Goal: Information Seeking & Learning: Find specific fact

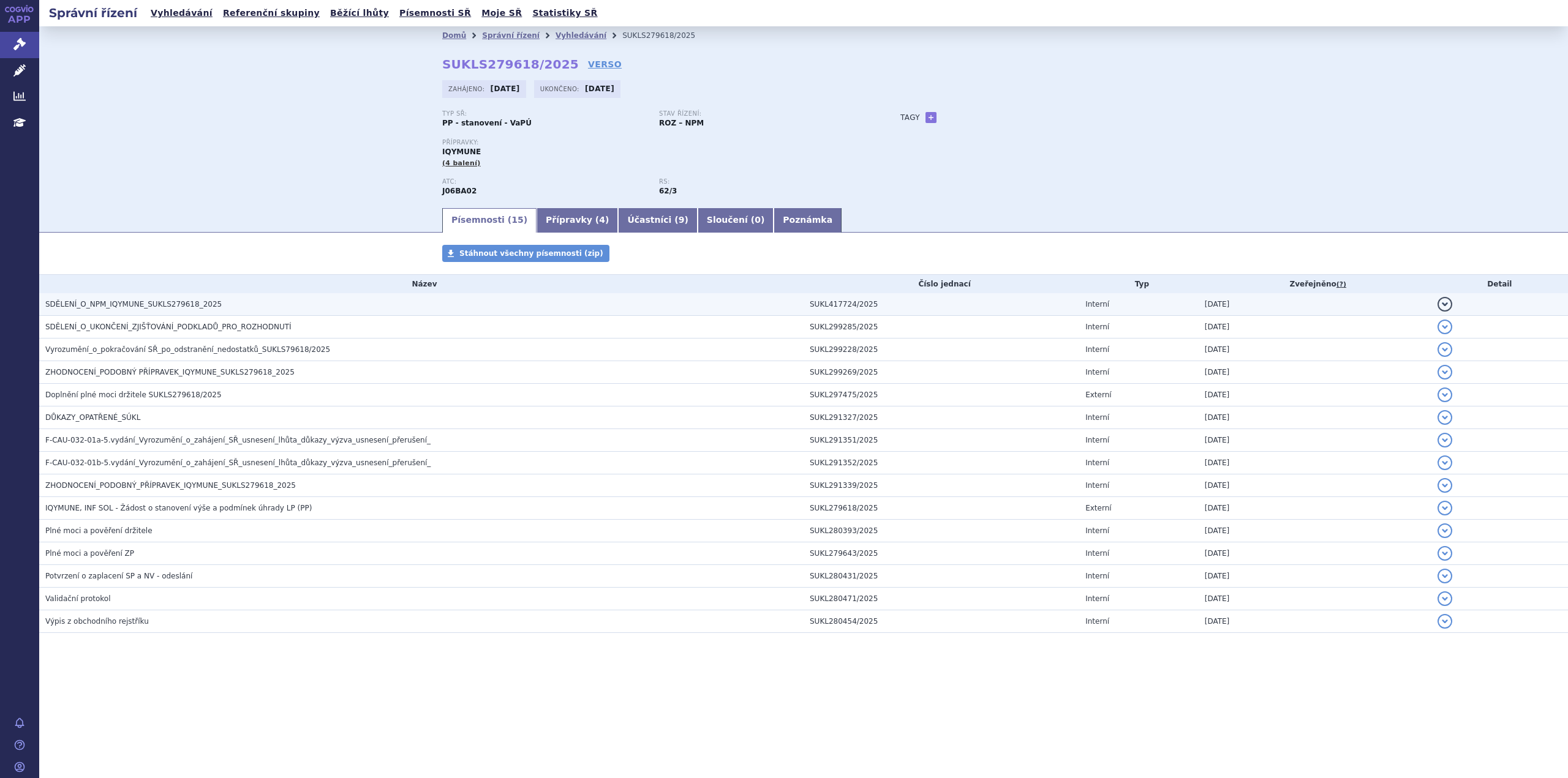
click at [163, 303] on span "SDĚLENÍ_O_NPM_IQYMUNE_SUKLS279618_2025" at bounding box center [133, 304] width 176 height 9
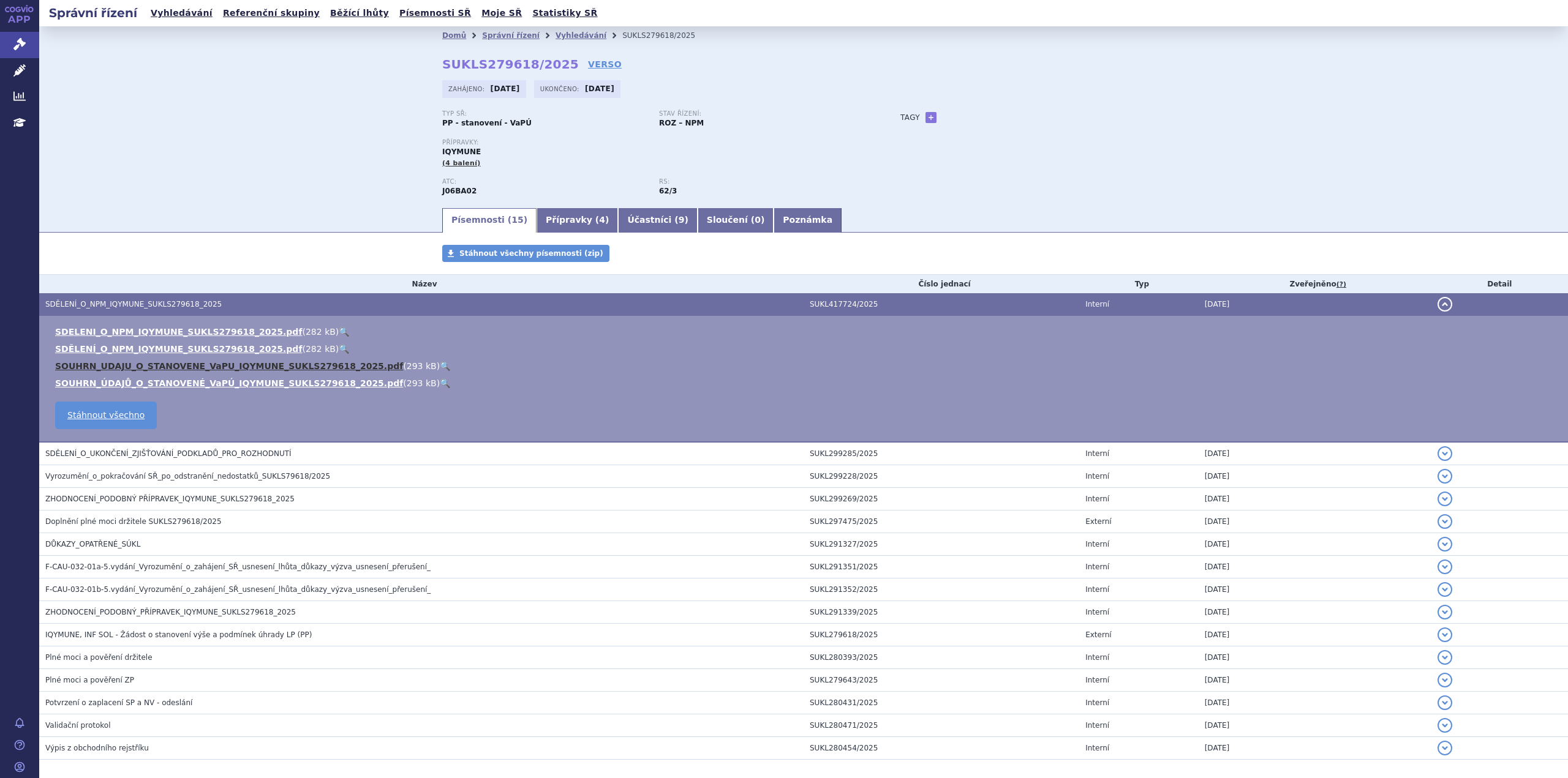
click at [166, 364] on link "SOUHRN_UDAJU_O_STANOVENE_VaPU_IQYMUNE_SUKLS279618_2025.pdf" at bounding box center [229, 366] width 348 height 10
click at [165, 333] on link "SDELENI_O_NPM_IQYMUNE_SUKLS279618_2025.pdf" at bounding box center [178, 332] width 247 height 10
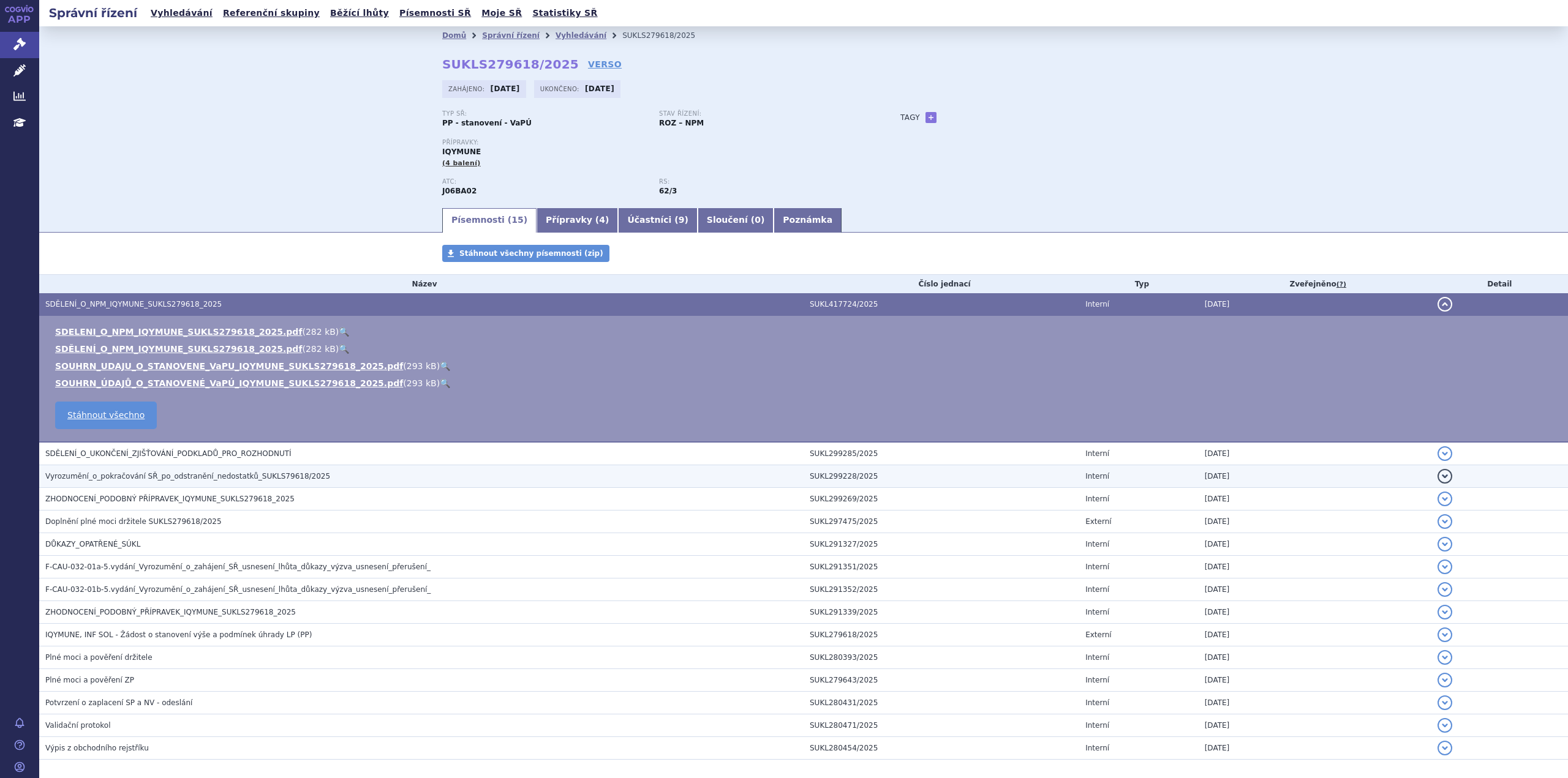
click at [283, 482] on h3 "Vyrozumění_o_pokračování SŘ_po_odstranění_nedostatků_SUKLS79618/2025" at bounding box center [424, 476] width 758 height 12
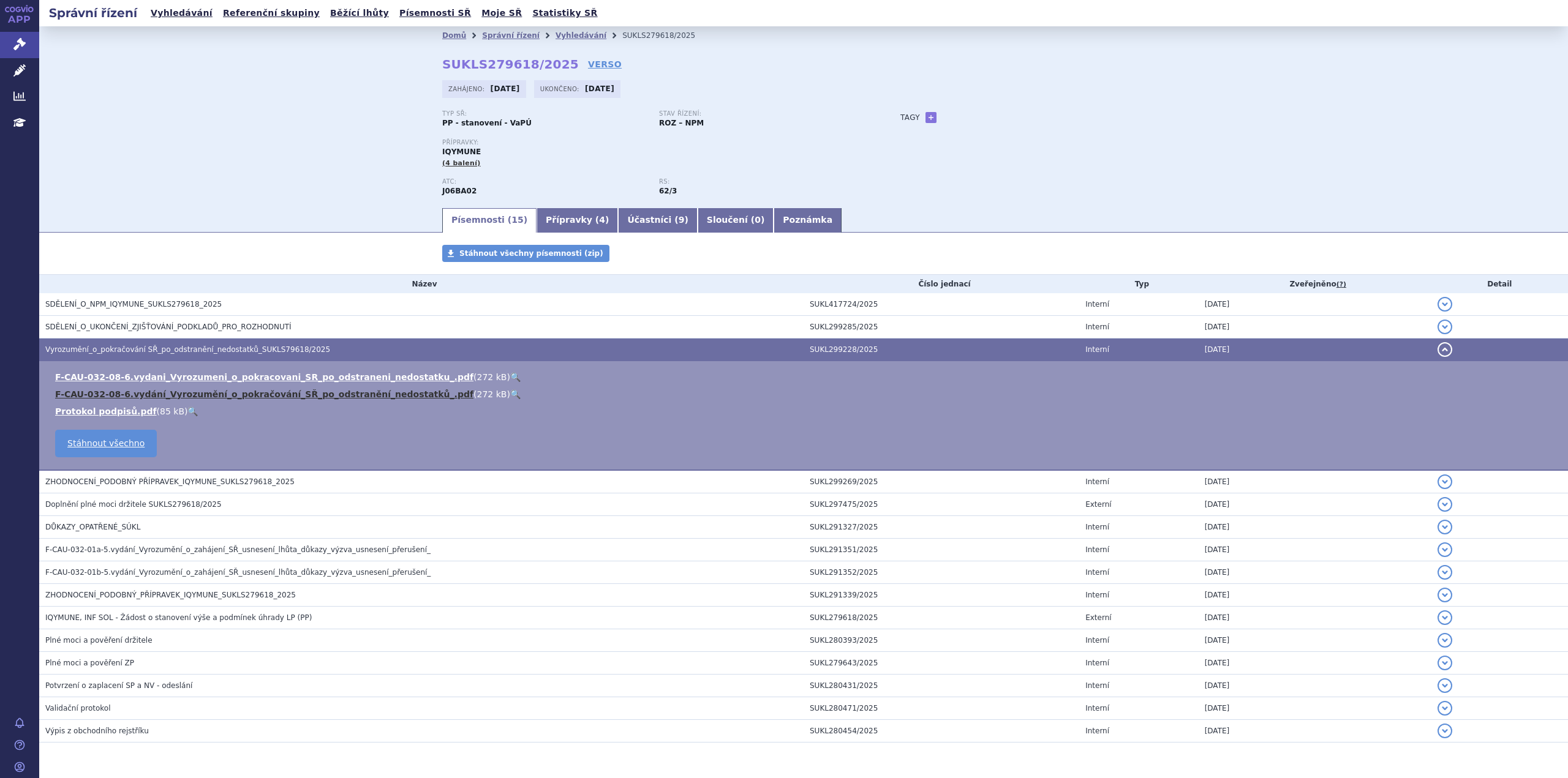
click at [254, 395] on link "F-CAU-032-08-6.vydání_Vyrozumění_o_pokračování_SŘ_po_odstranění_nedostatků_.pdf" at bounding box center [264, 394] width 418 height 10
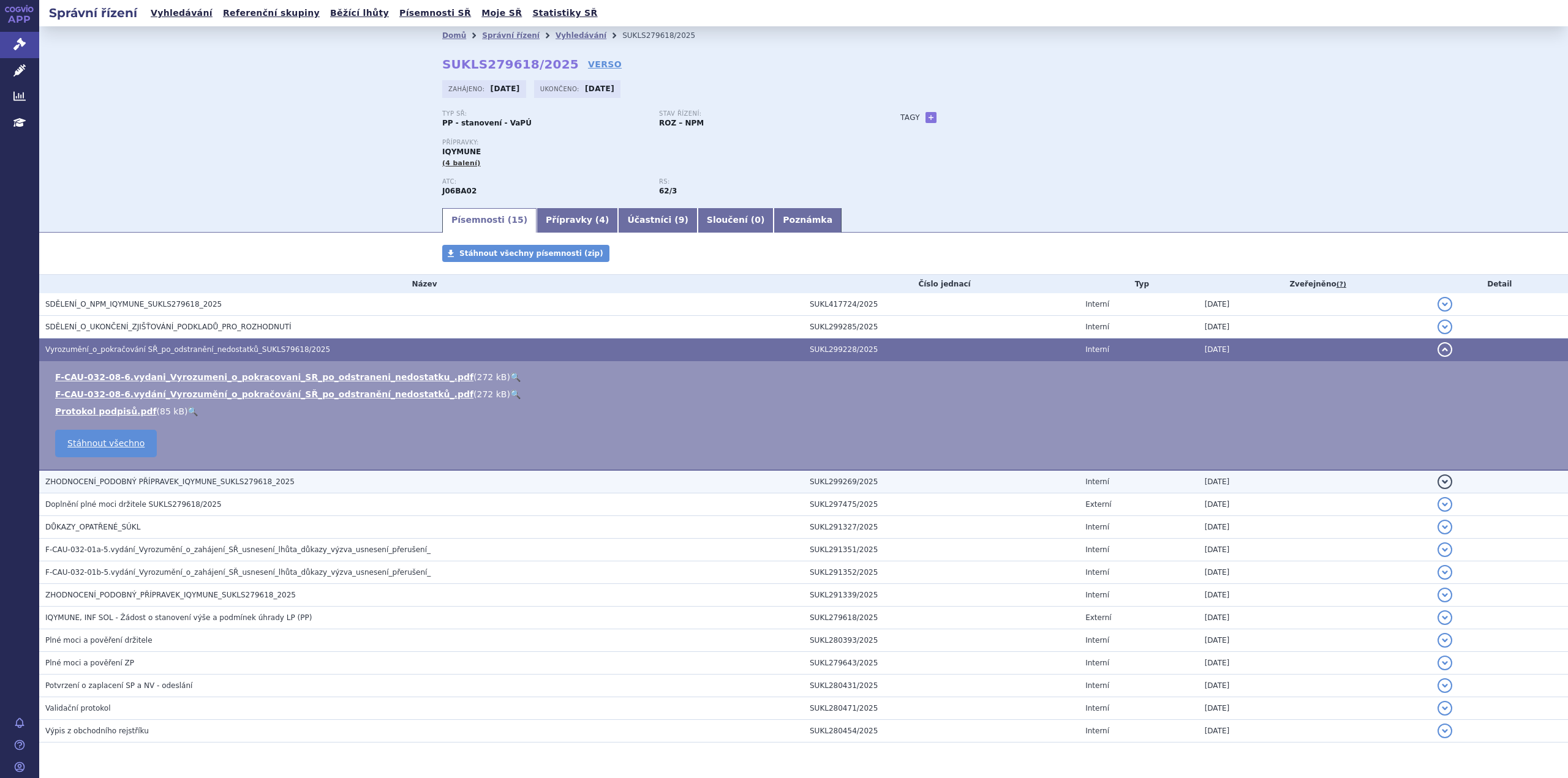
click at [174, 480] on span "ZHODNOCENÍ_PODOBNÝ PŘÍPRAVEK_IQYMUNE_SUKLS279618_2025" at bounding box center [170, 482] width 249 height 9
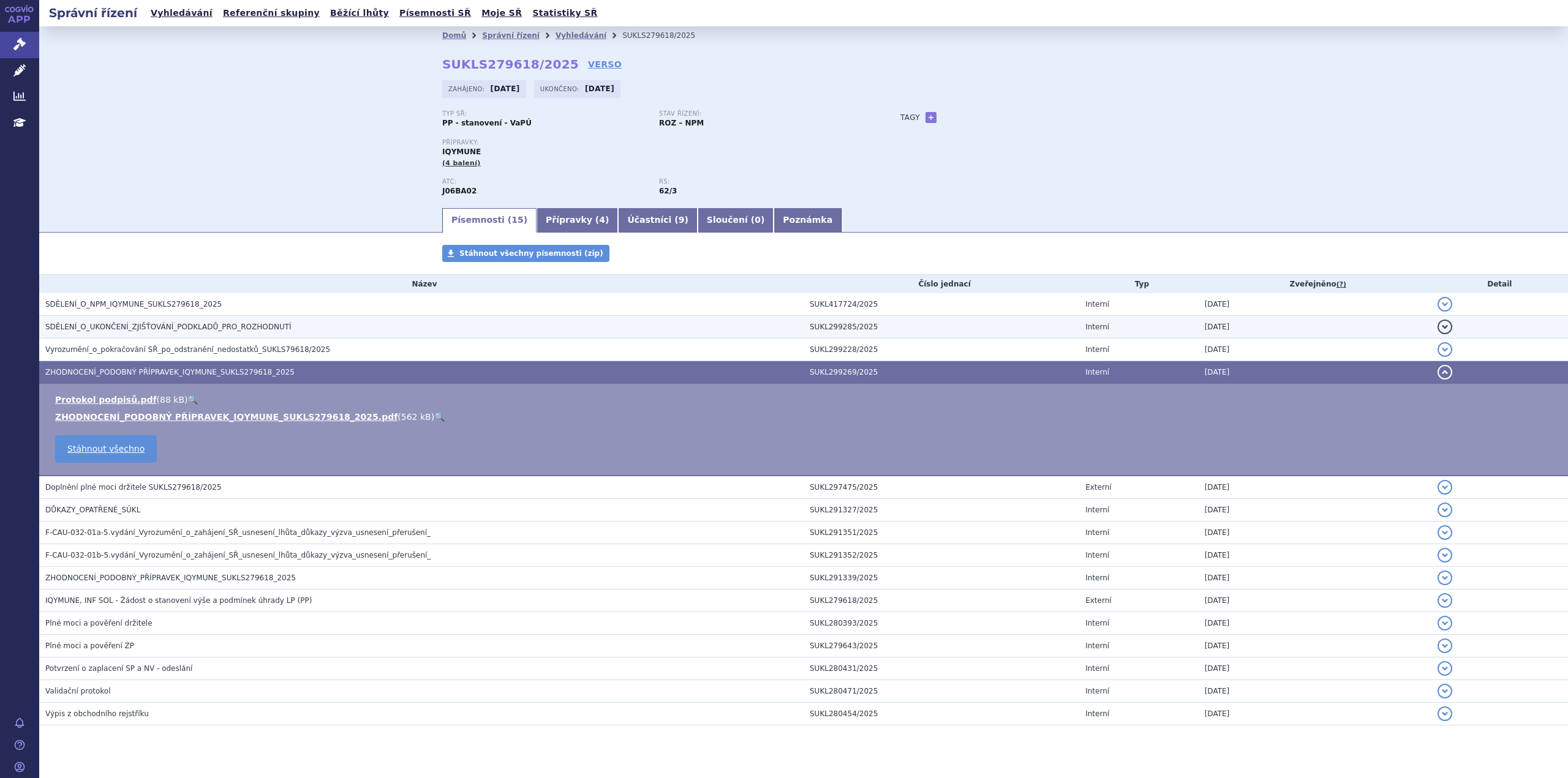
click at [170, 329] on span "SDĚLENÍ_O_UKONČENÍ_ZJIŠŤOVÁNÍ_PODKLADŮ_PRO_ROZHODNUTÍ" at bounding box center [168, 326] width 246 height 9
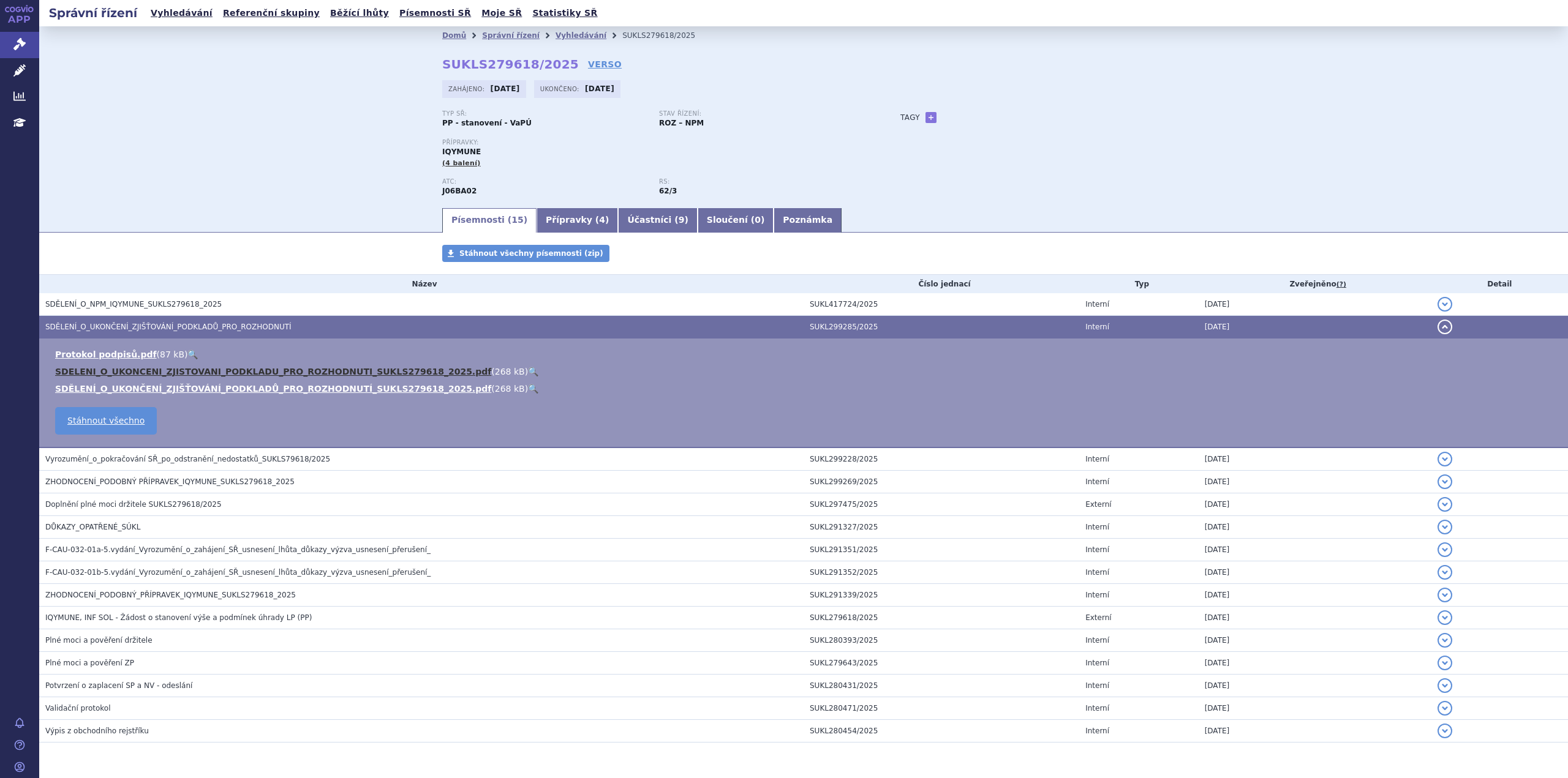
click at [246, 374] on link "SDELENI_O_UKONCENI_ZJISTOVANI_PODKLADU_PRO_ROZHODNUTI_SUKLS279618_2025.pdf" at bounding box center [273, 371] width 436 height 10
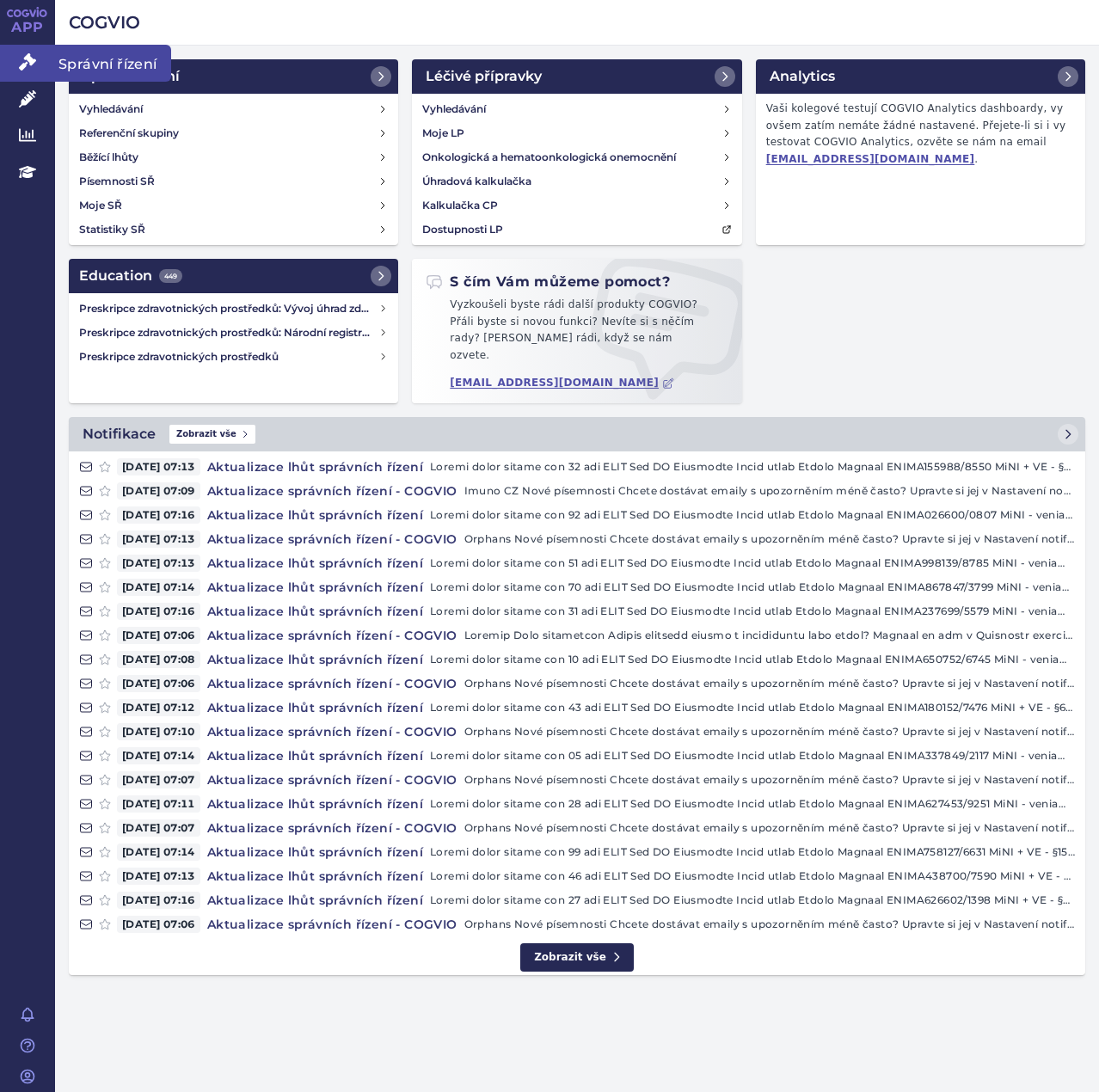
click at [32, 64] on icon at bounding box center [28, 62] width 17 height 17
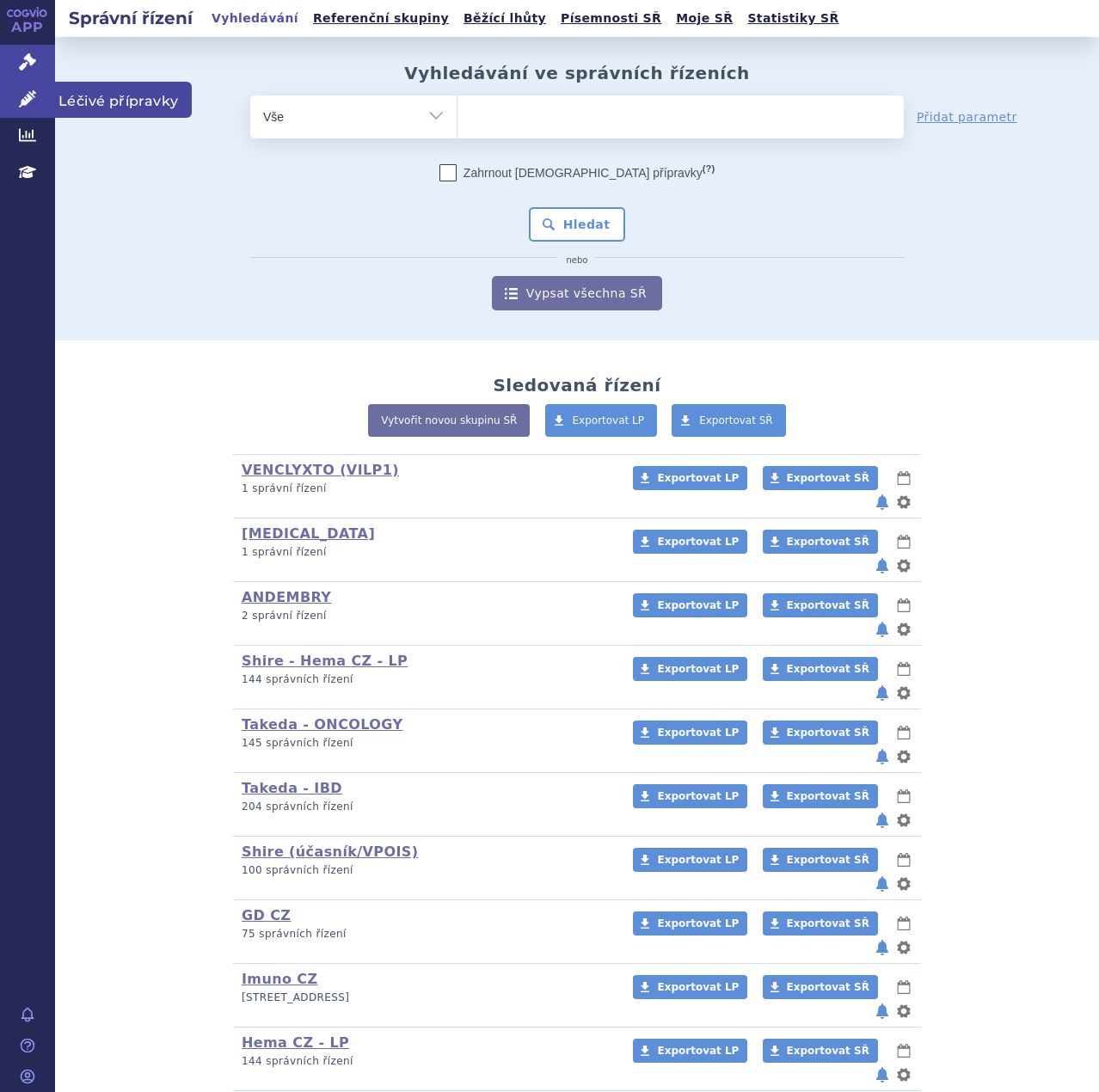
click at [34, 92] on icon at bounding box center [28, 99] width 17 height 17
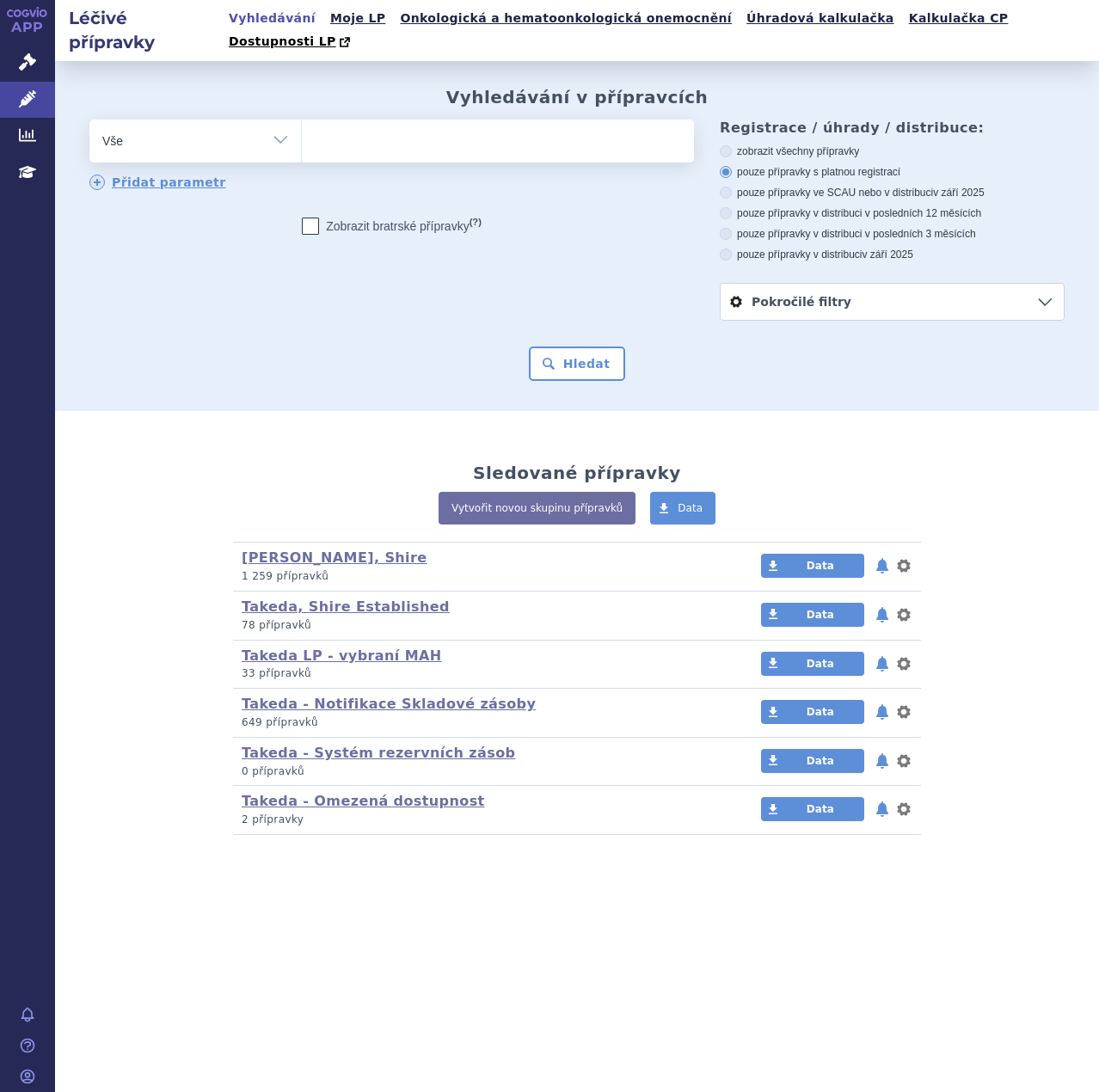
click at [516, 123] on ul at bounding box center [498, 137] width 392 height 36
click at [302, 123] on select at bounding box center [301, 140] width 1 height 43
type input "FI"
type input "FIR"
type input "FIRZ"
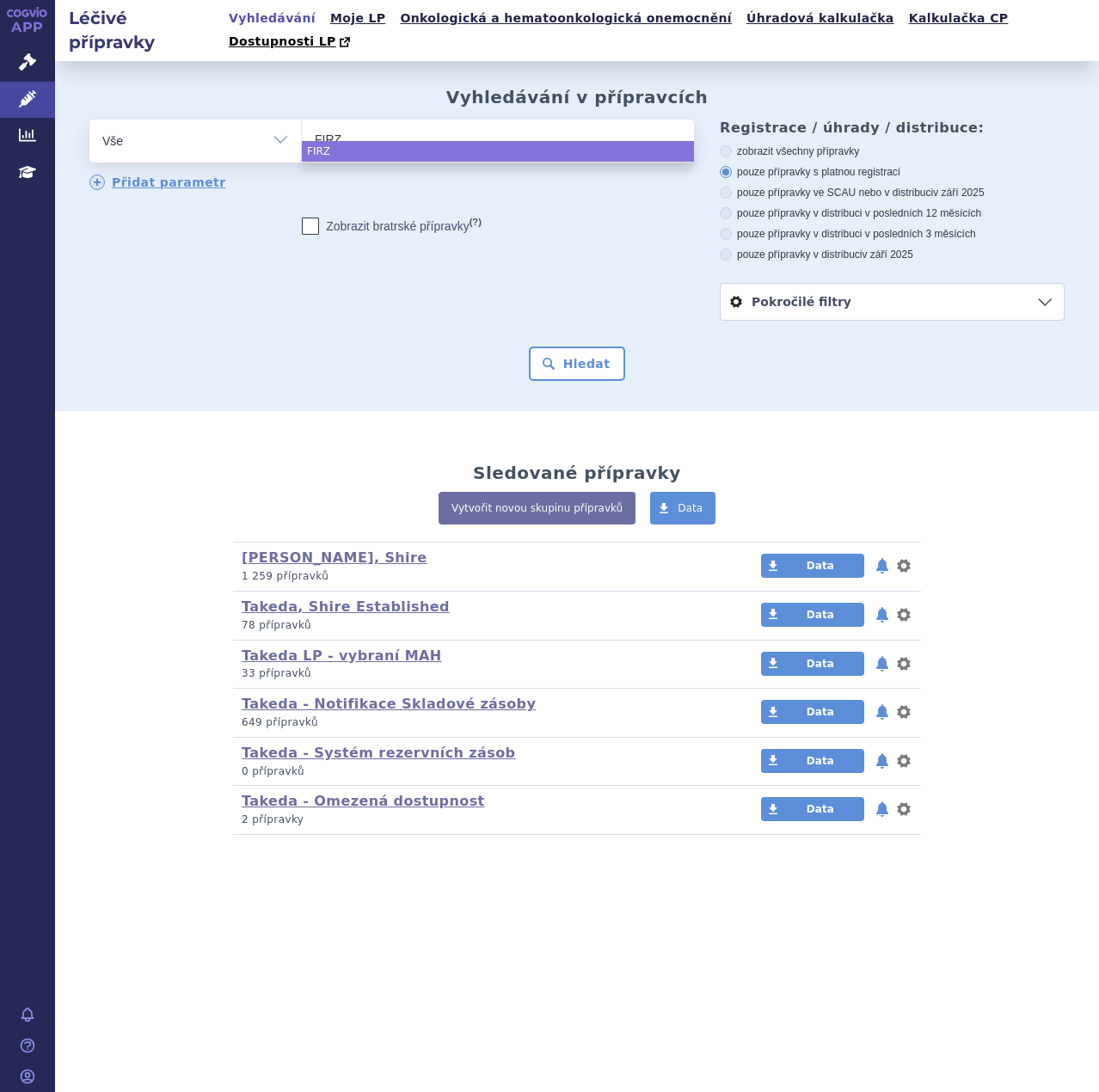
type input "FIR"
type input "FIRA"
type input "FIRAZY"
type input "FIRAZYR"
select select "FIRAZYR"
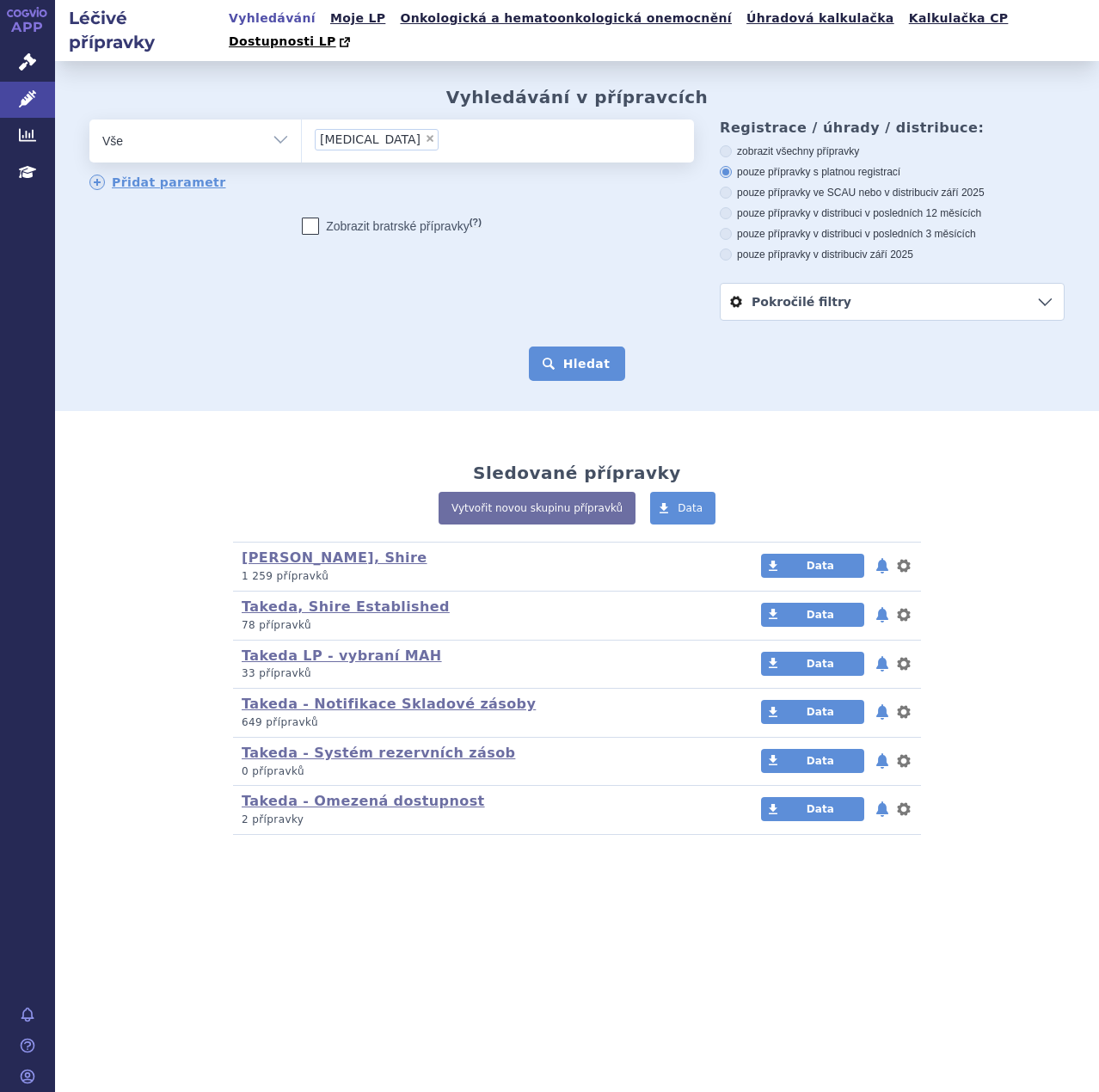
click at [593, 346] on button "Hledat" at bounding box center [577, 363] width 98 height 34
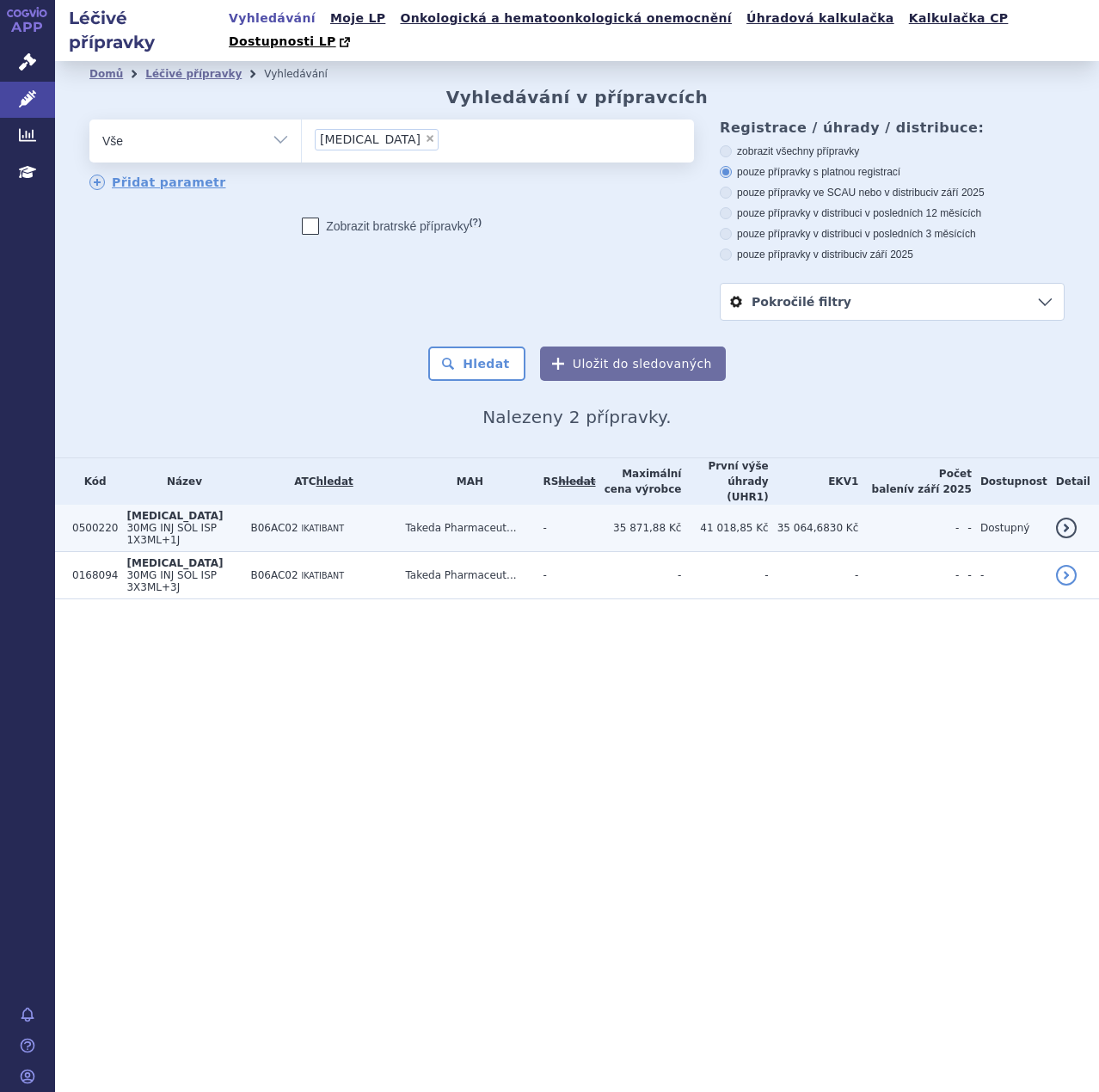
click at [484, 505] on td "Takeda Pharmaceut..." at bounding box center [465, 528] width 137 height 47
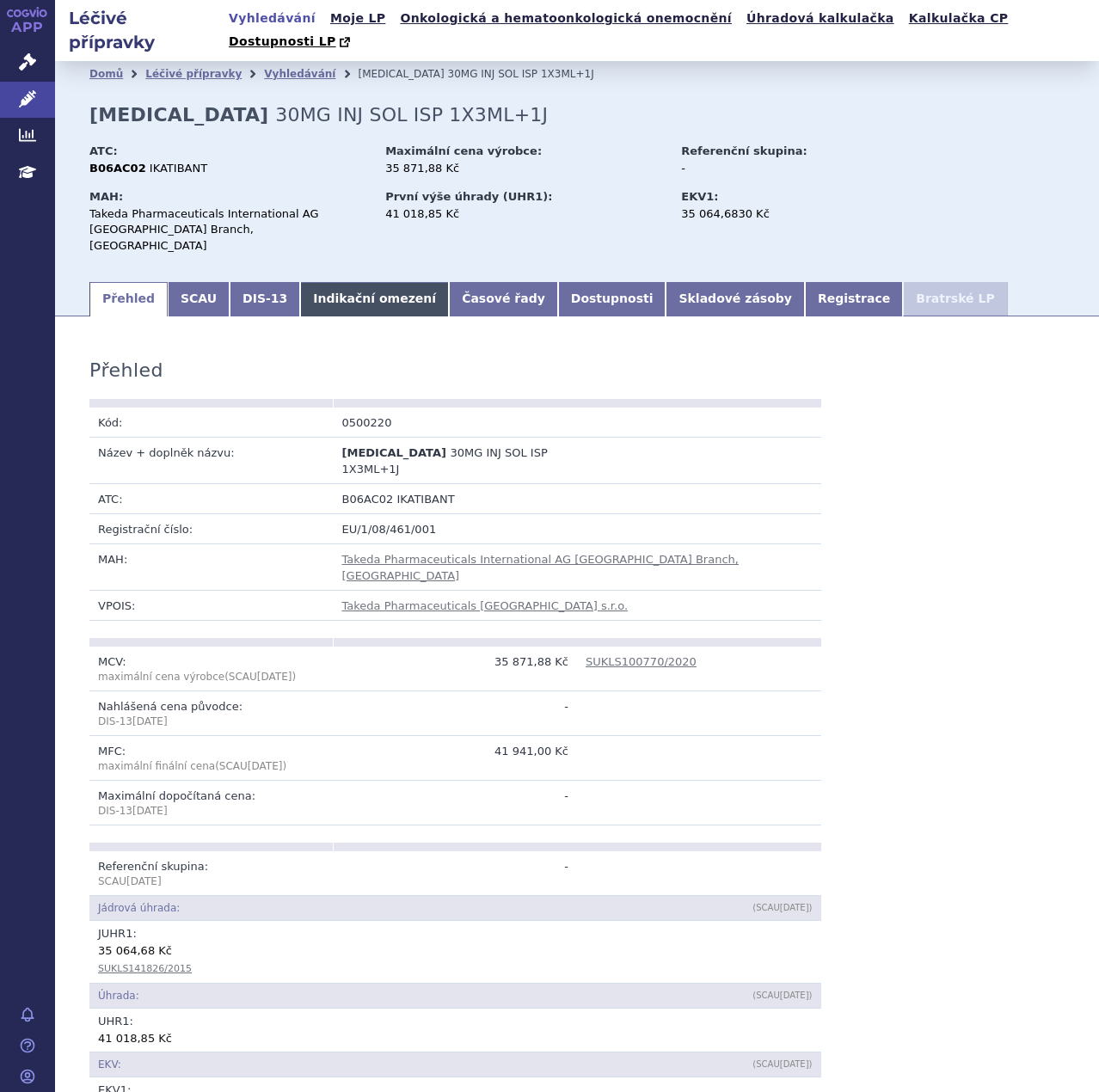
click at [329, 282] on link "Indikační omezení" at bounding box center [375, 298] width 149 height 34
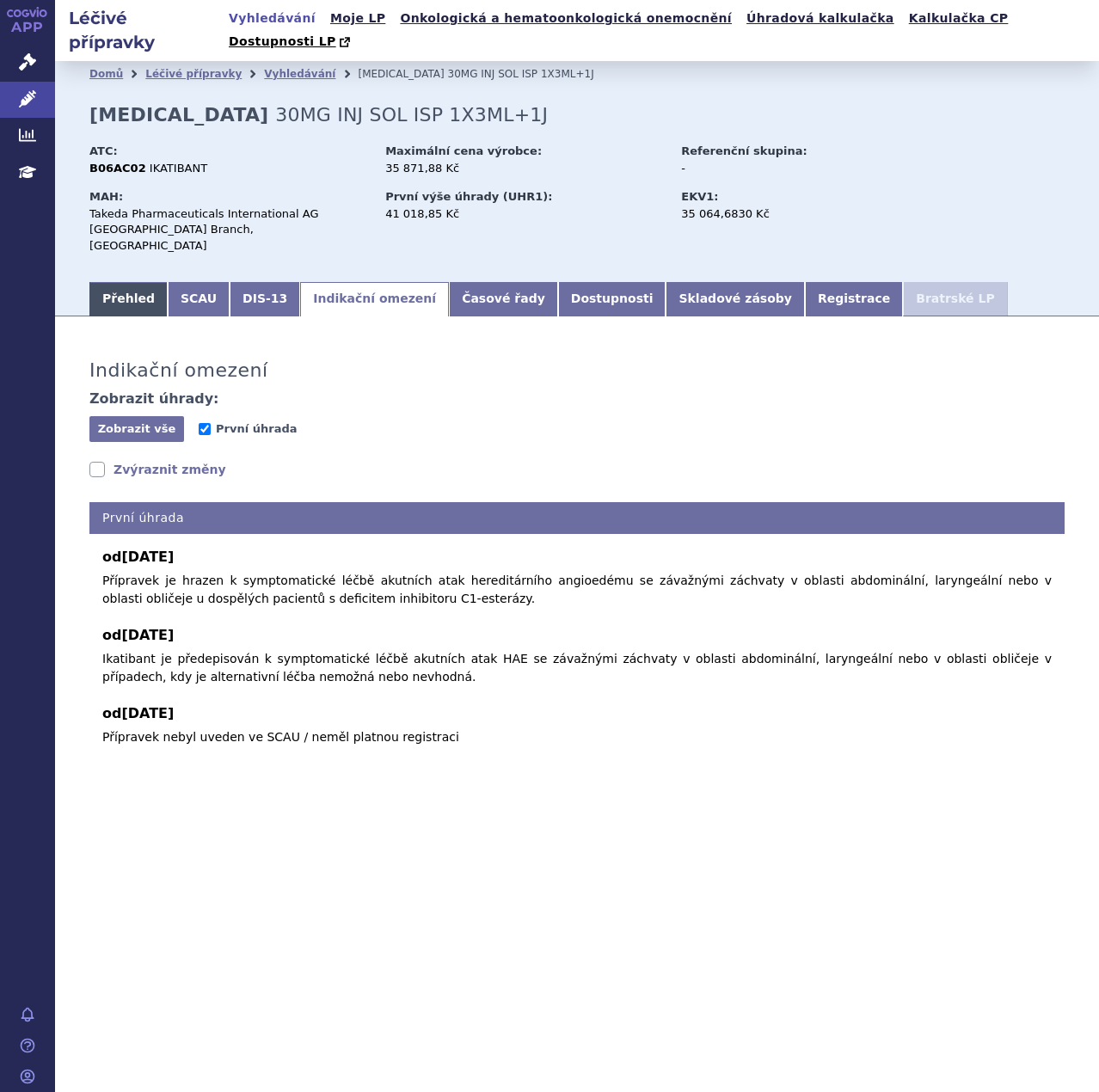
click at [133, 282] on link "Přehled" at bounding box center [128, 298] width 78 height 34
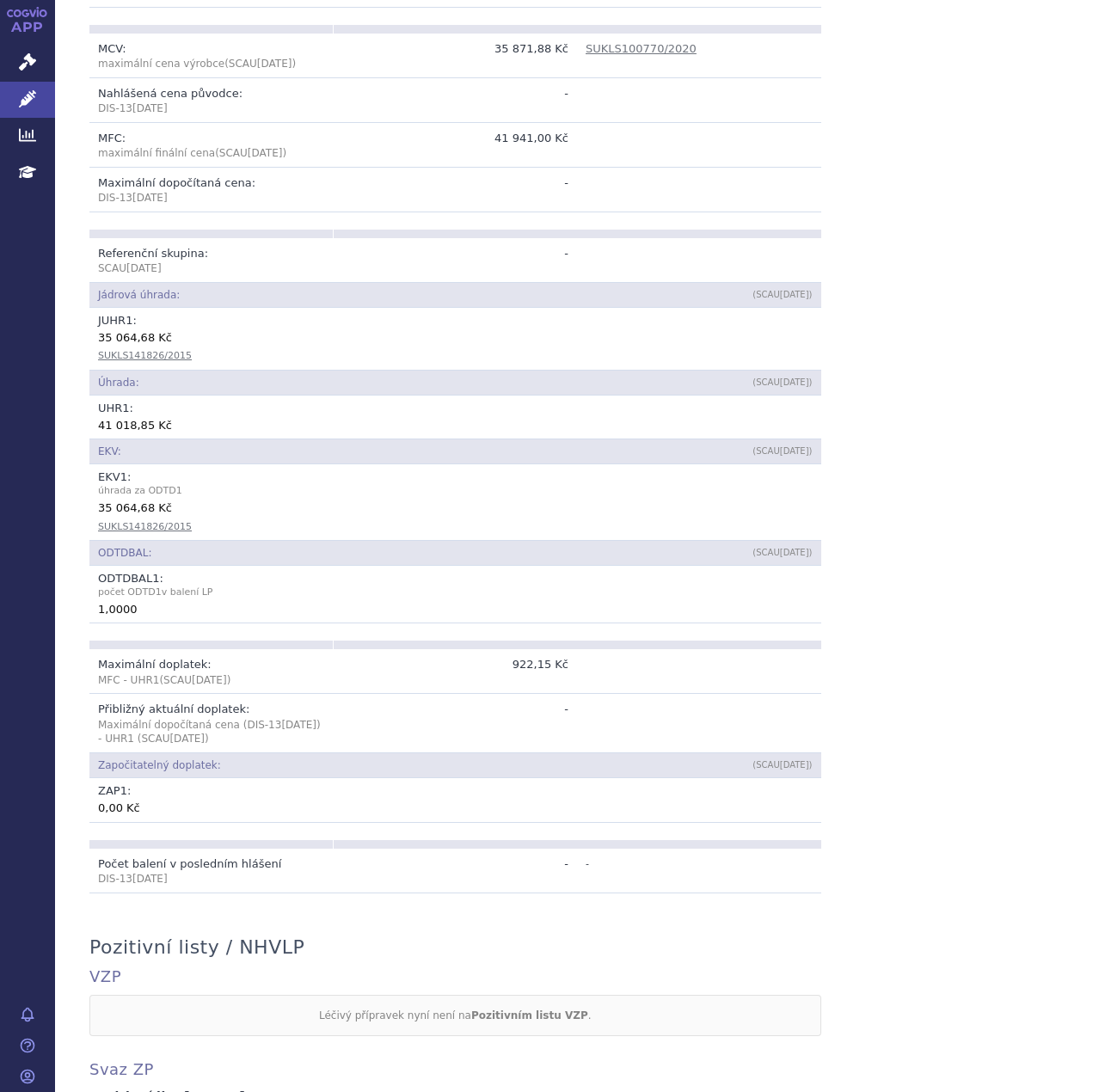
scroll to position [590, 0]
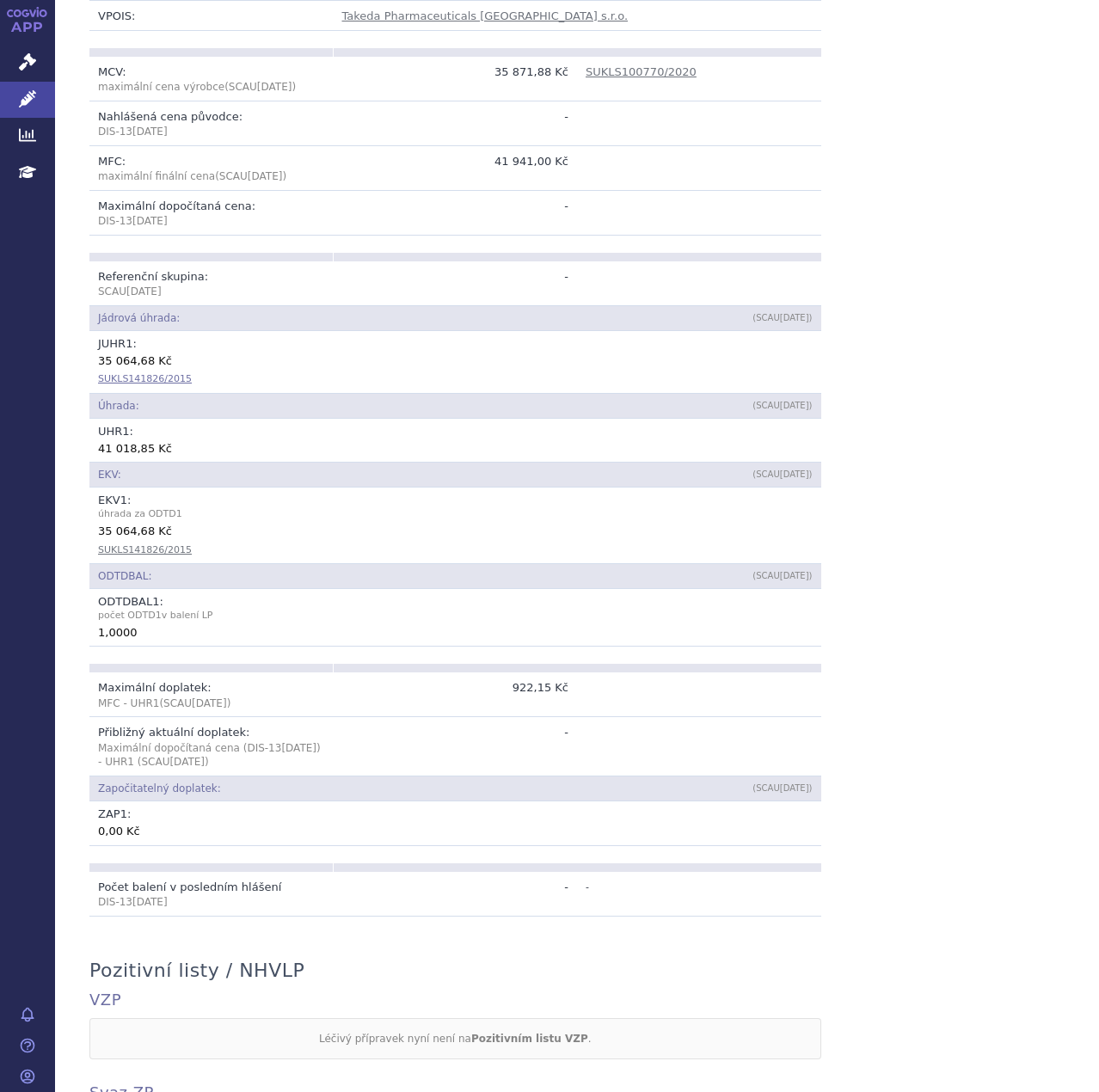
click at [138, 373] on link "SUKLS141826/2015" at bounding box center [145, 378] width 94 height 11
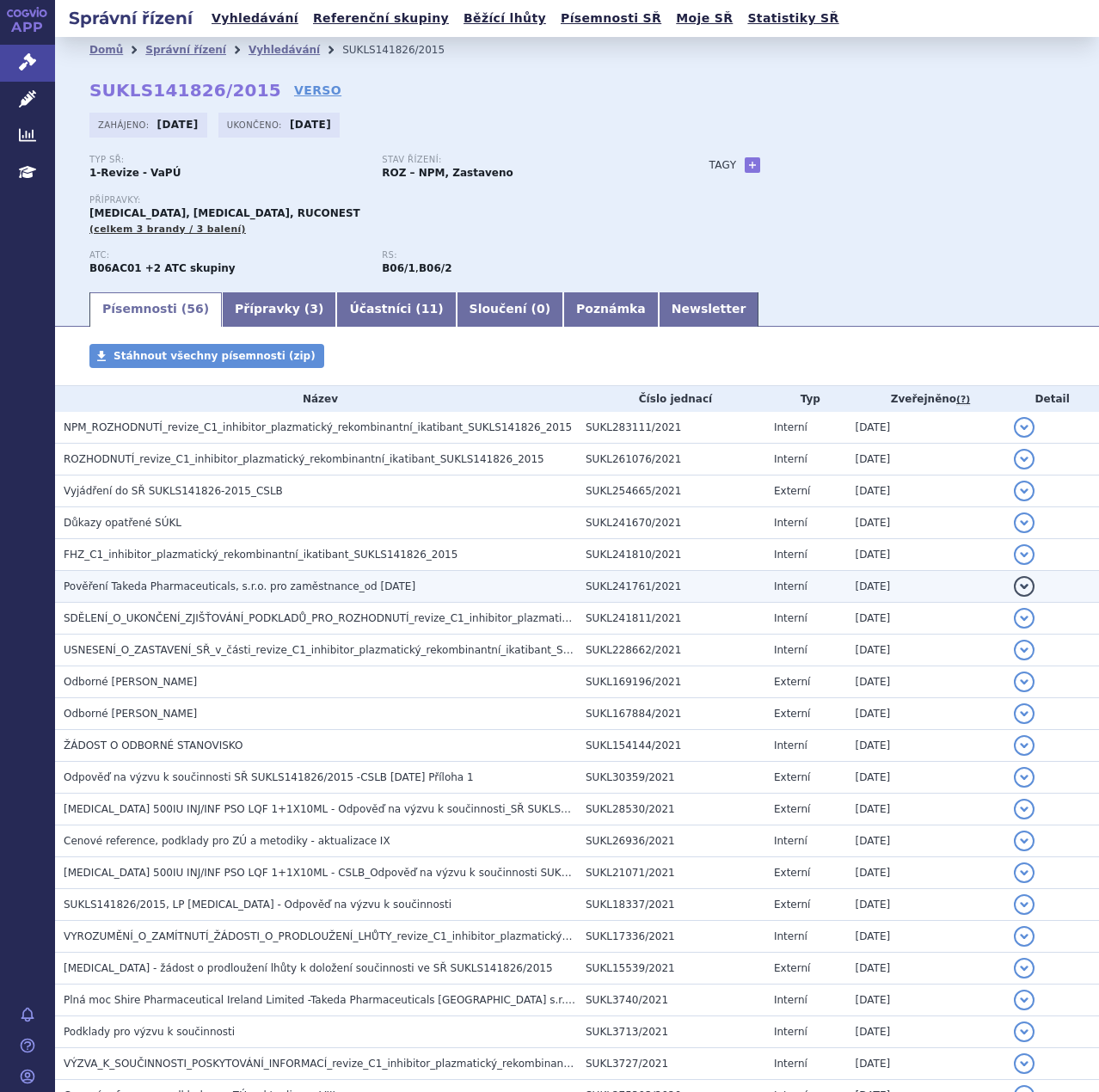
click at [1013, 586] on button "detail" at bounding box center [1024, 587] width 20 height 20
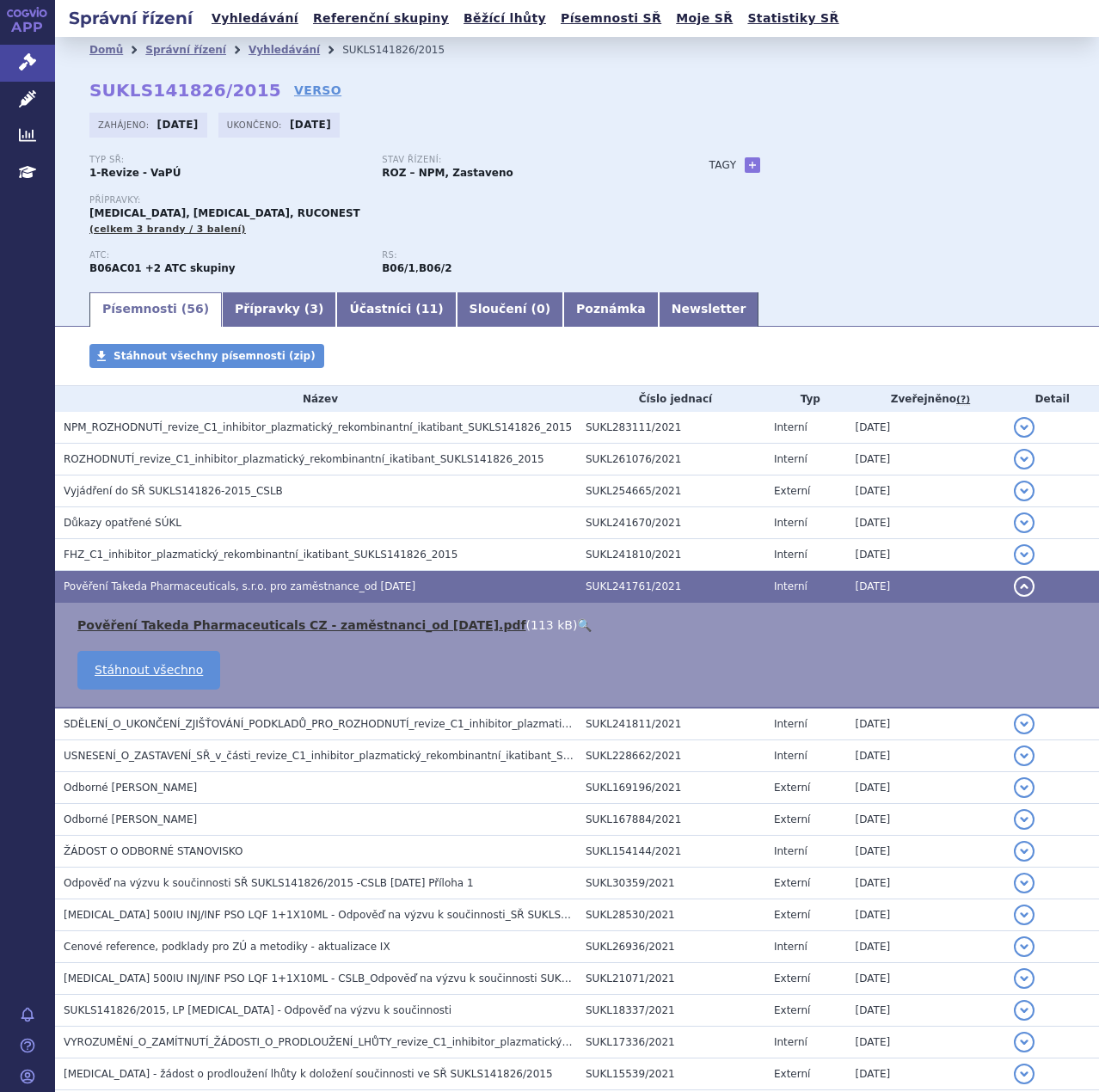
click at [220, 627] on link "Pověření Takeda Pharmaceuticals CZ - zaměstnanci_od [DATE].pdf" at bounding box center [302, 625] width 449 height 14
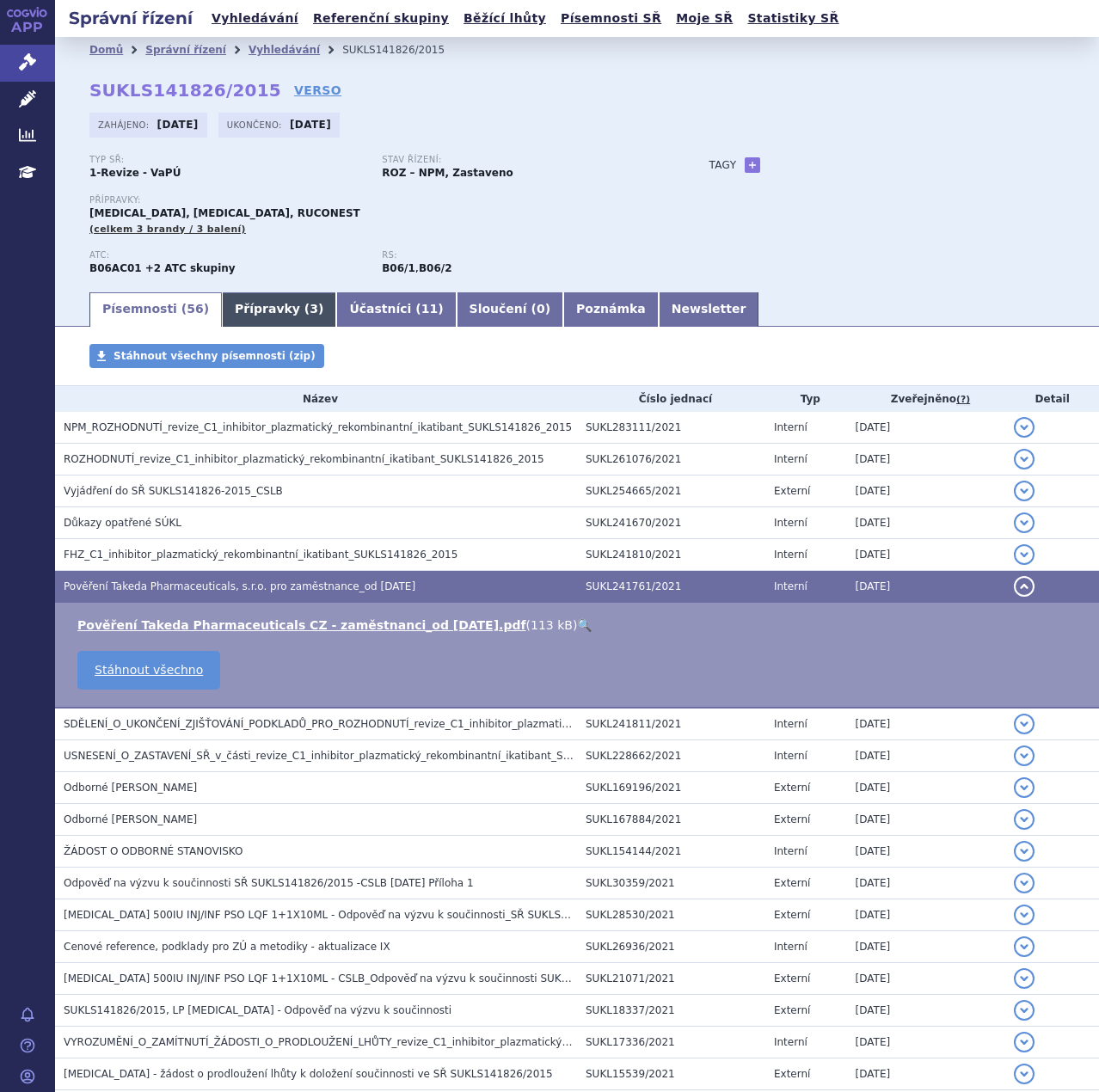
click at [244, 315] on link "Přípravky ( 3 )" at bounding box center [279, 309] width 114 height 34
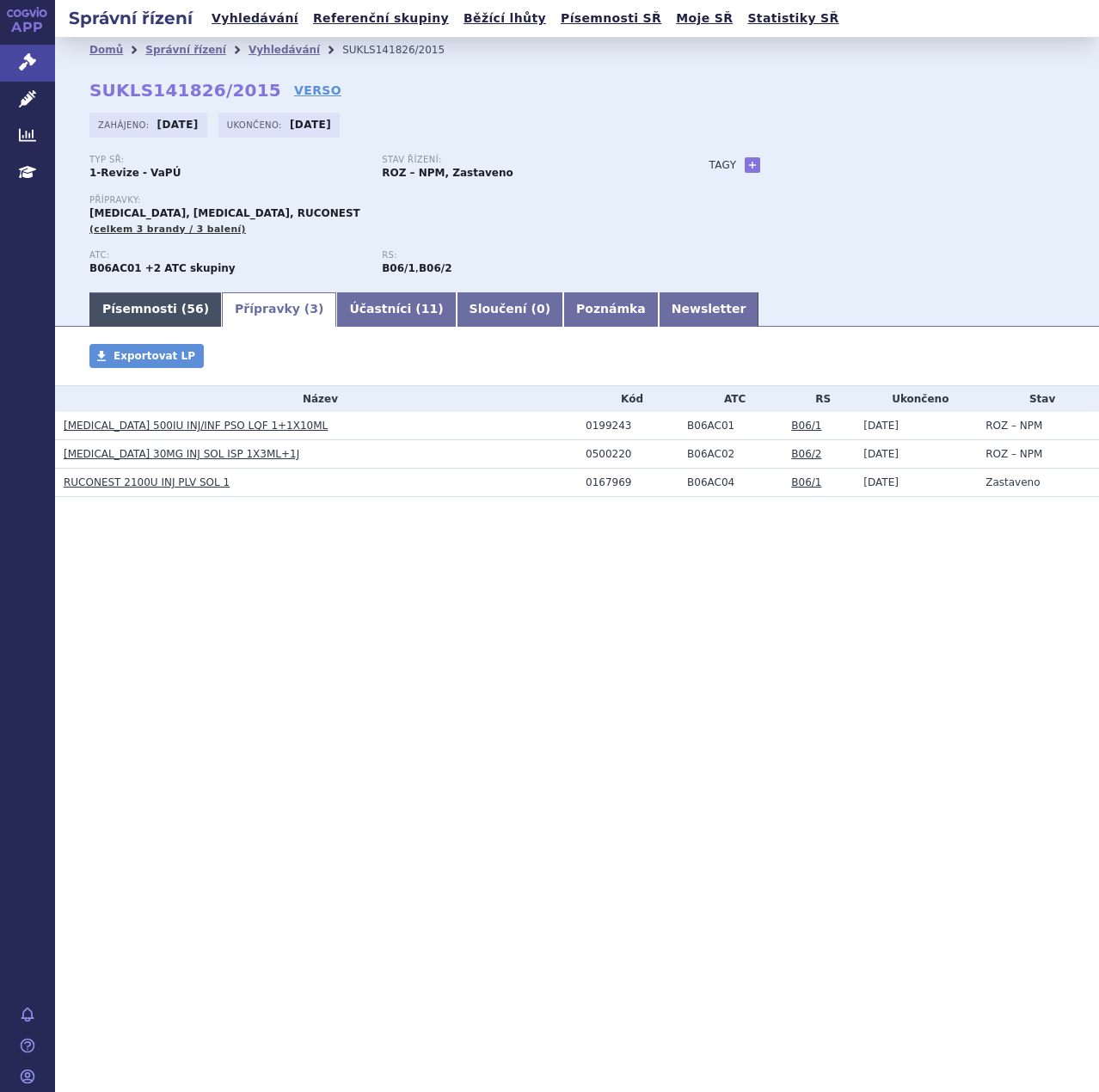
click at [146, 308] on link "Písemnosti ( 56 )" at bounding box center [156, 309] width 133 height 34
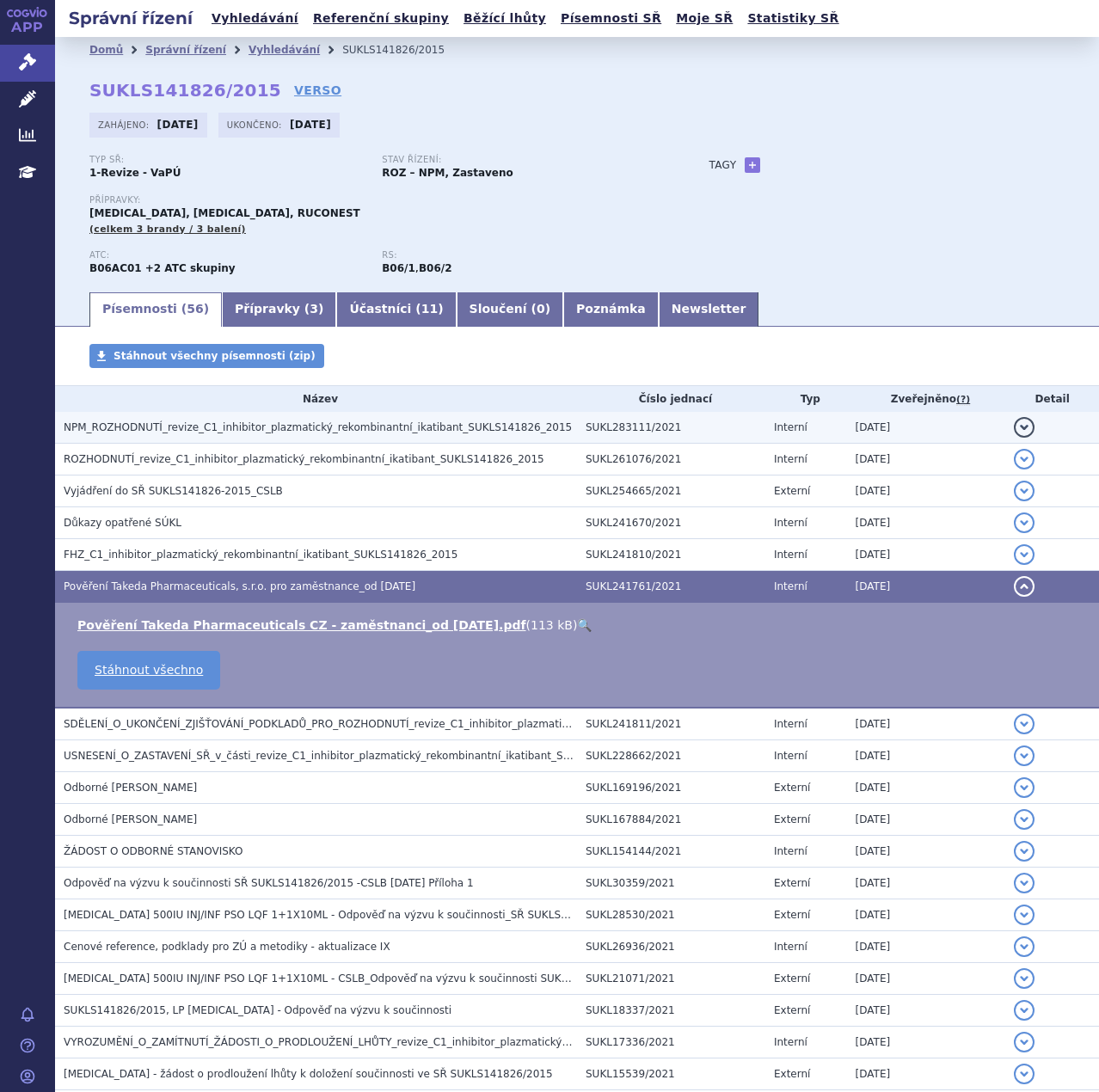
click at [1014, 425] on button "detail" at bounding box center [1024, 427] width 20 height 20
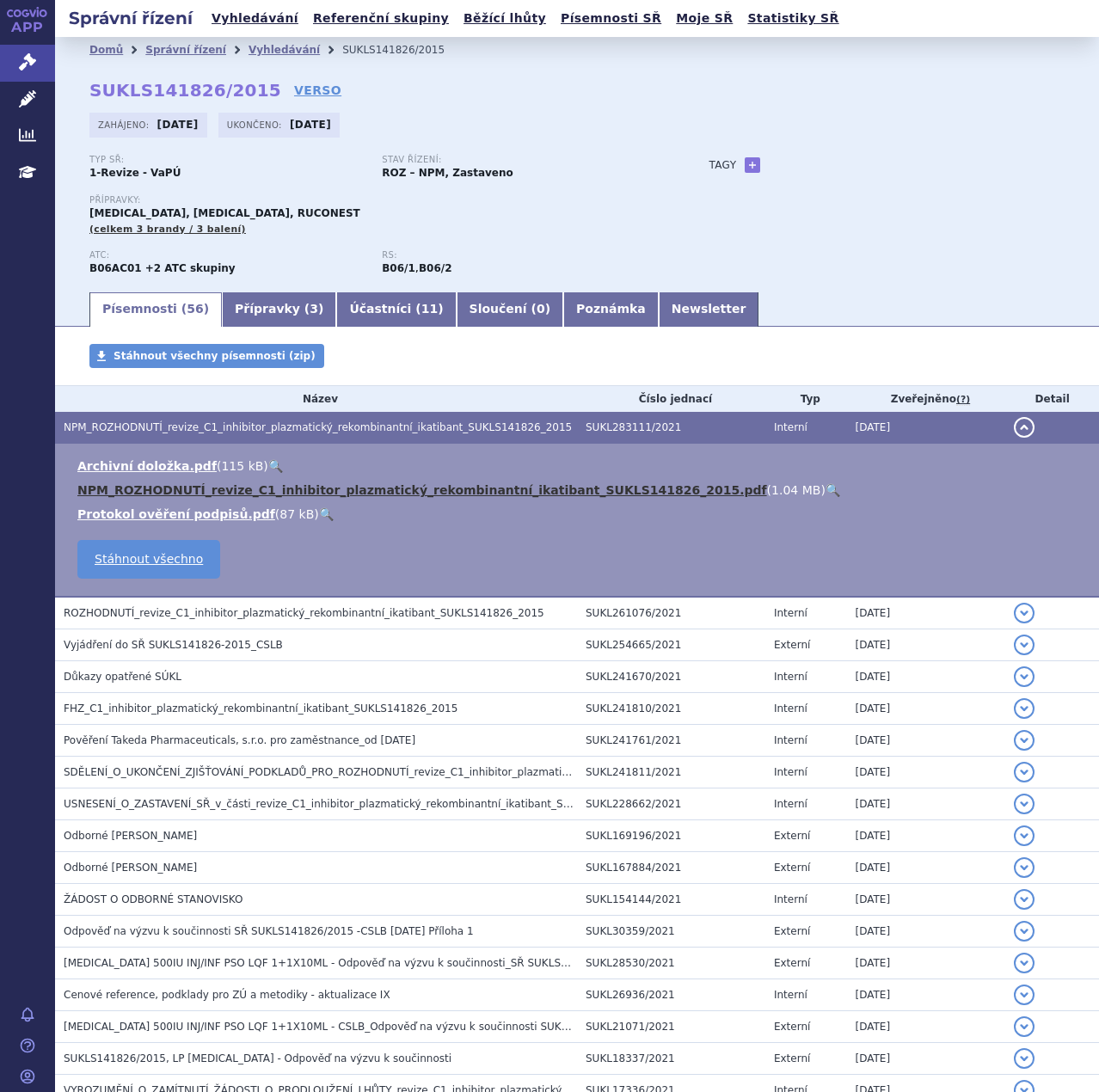
click at [341, 491] on link "NPM_ROZHODNUTÍ_revize_C1_inhibitor_plazmatický_rekombinantní_ikatibant_SUKLS141…" at bounding box center [422, 490] width 689 height 14
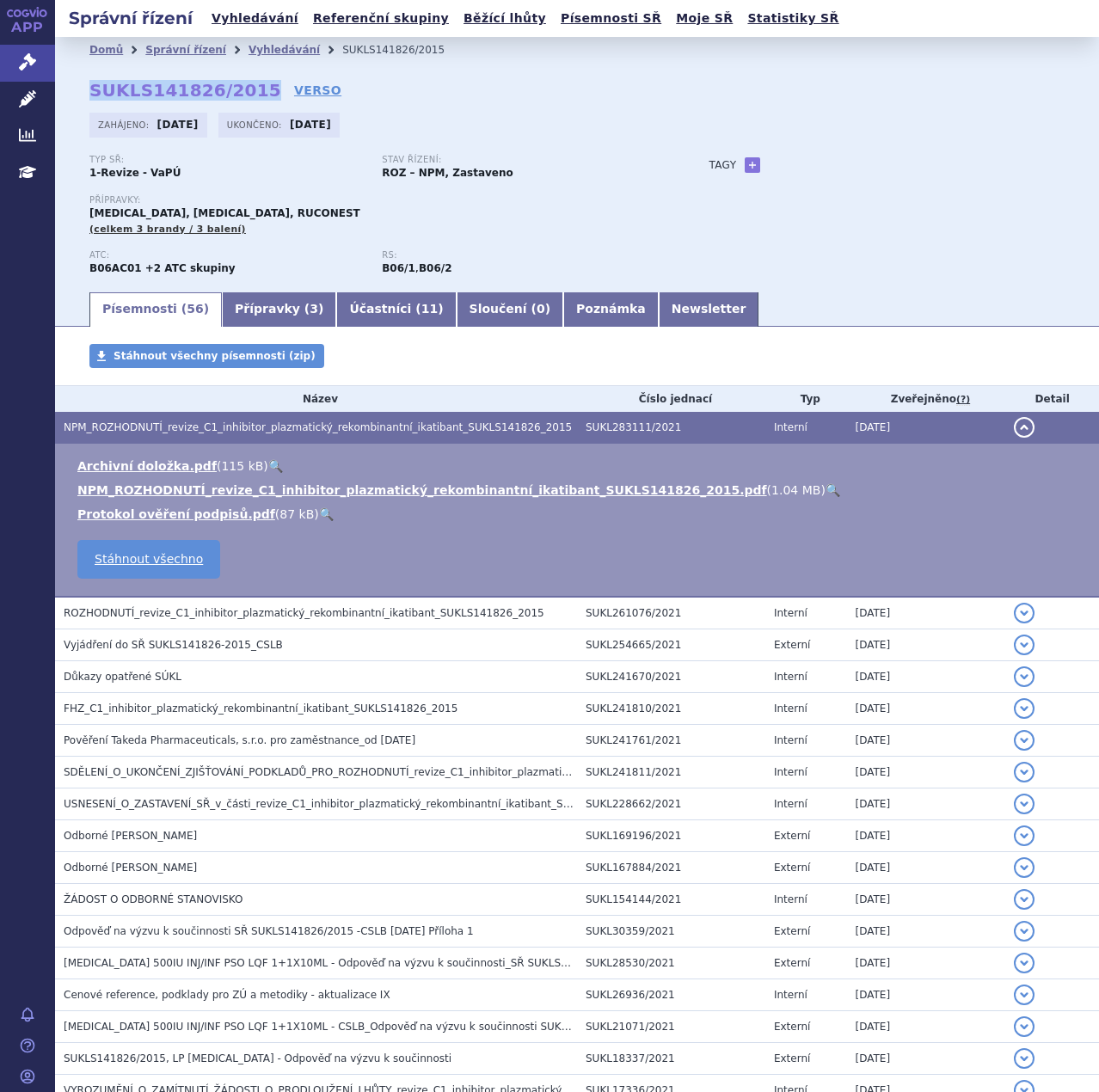
drag, startPoint x: 92, startPoint y: 88, endPoint x: 249, endPoint y: 89, distance: 157.0
click at [249, 89] on strong "SUKLS141826/2015" at bounding box center [185, 90] width 191 height 20
copy strong "SUKLS141826/2015"
click at [253, 311] on link "Přípravky ( 3 )" at bounding box center [279, 309] width 114 height 34
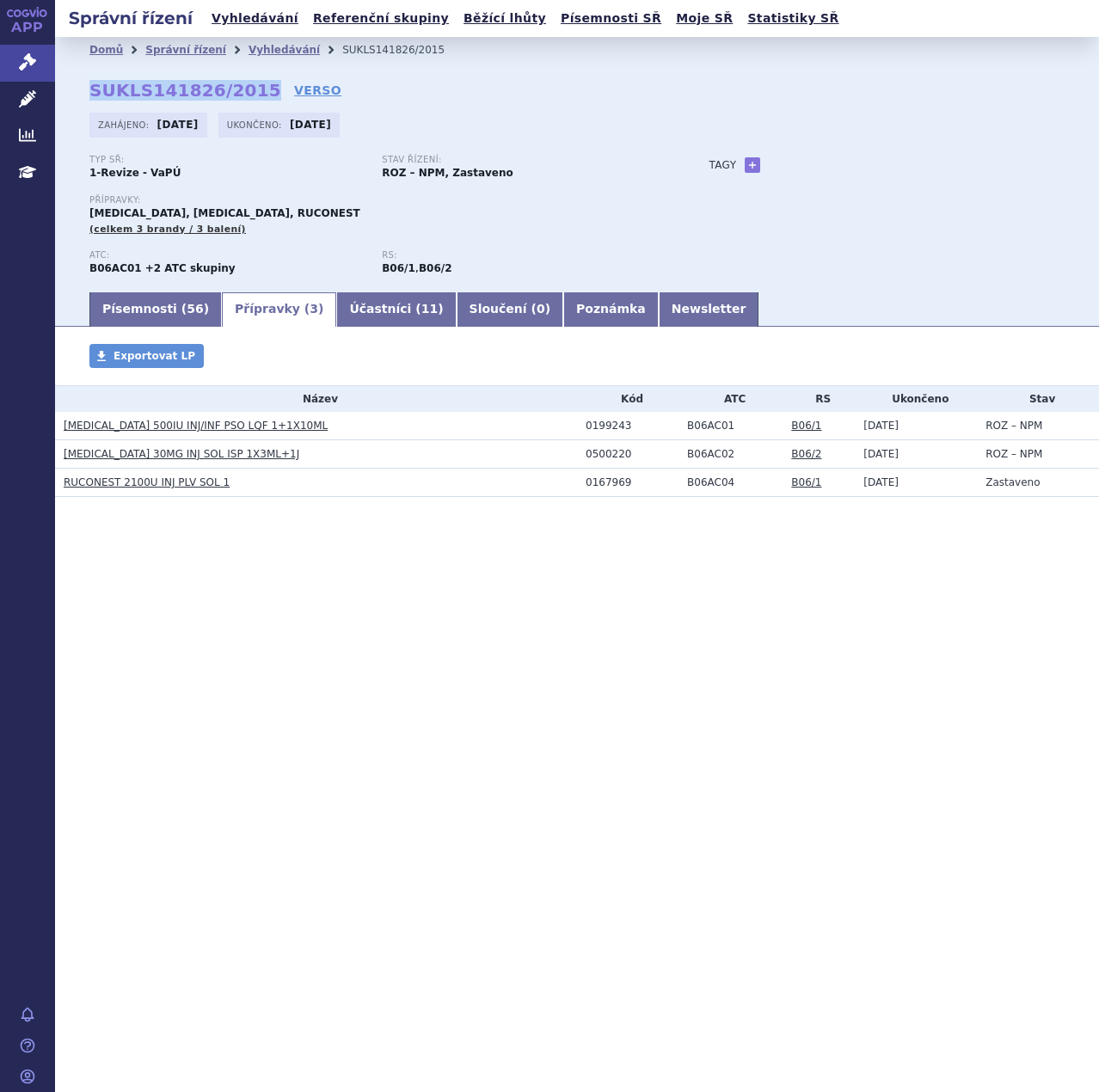
click at [145, 425] on link "BERINERT 500IU INJ/INF PSO LQF 1+1X10ML" at bounding box center [195, 425] width 264 height 12
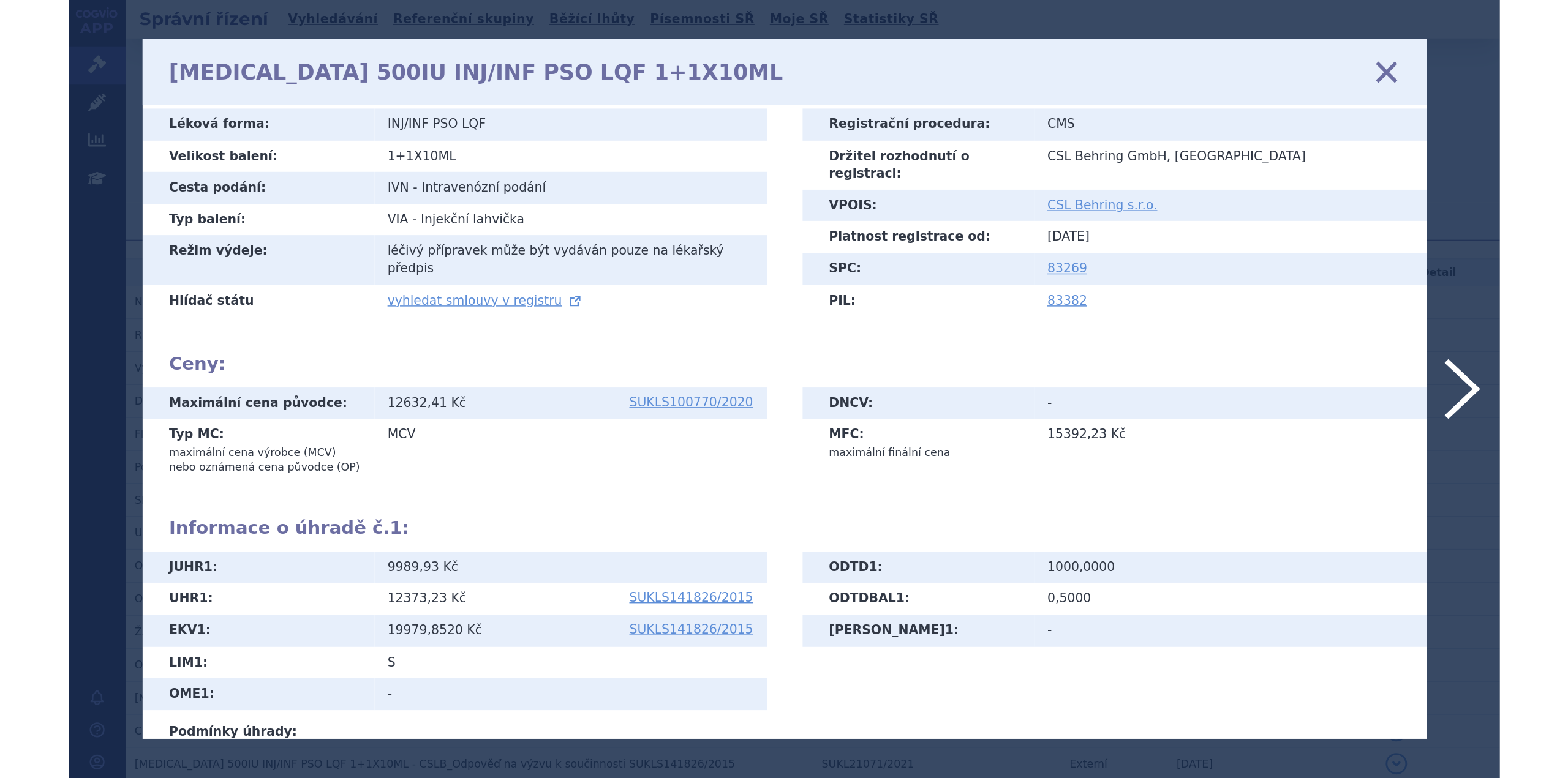
scroll to position [144, 0]
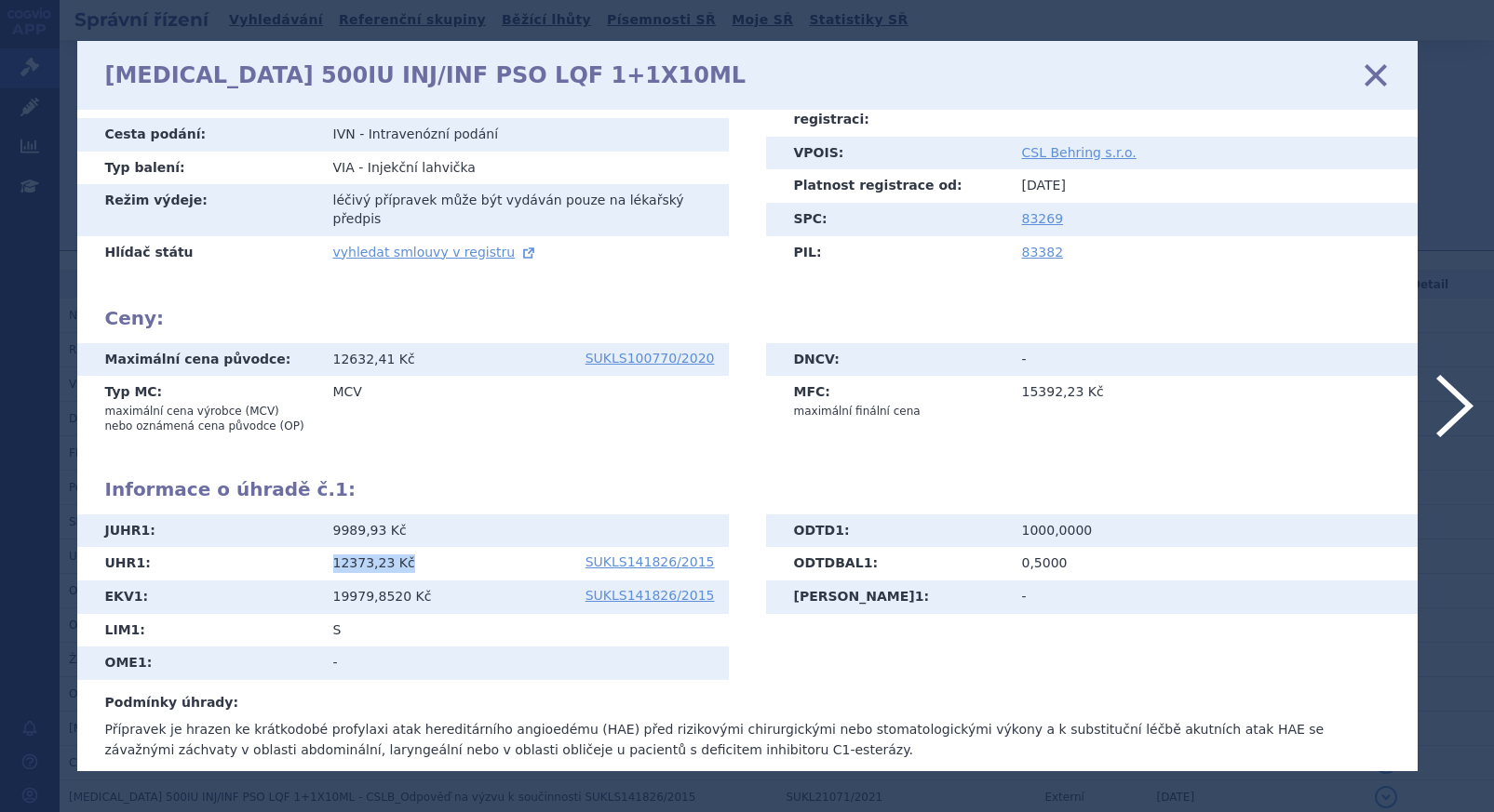
drag, startPoint x: 333, startPoint y: 546, endPoint x: 407, endPoint y: 548, distance: 74.0
click at [407, 555] on div "12373,23 Kč SUKLS141826/2015" at bounding box center [523, 564] width 382 height 19
copy span "12373,23 Kč"
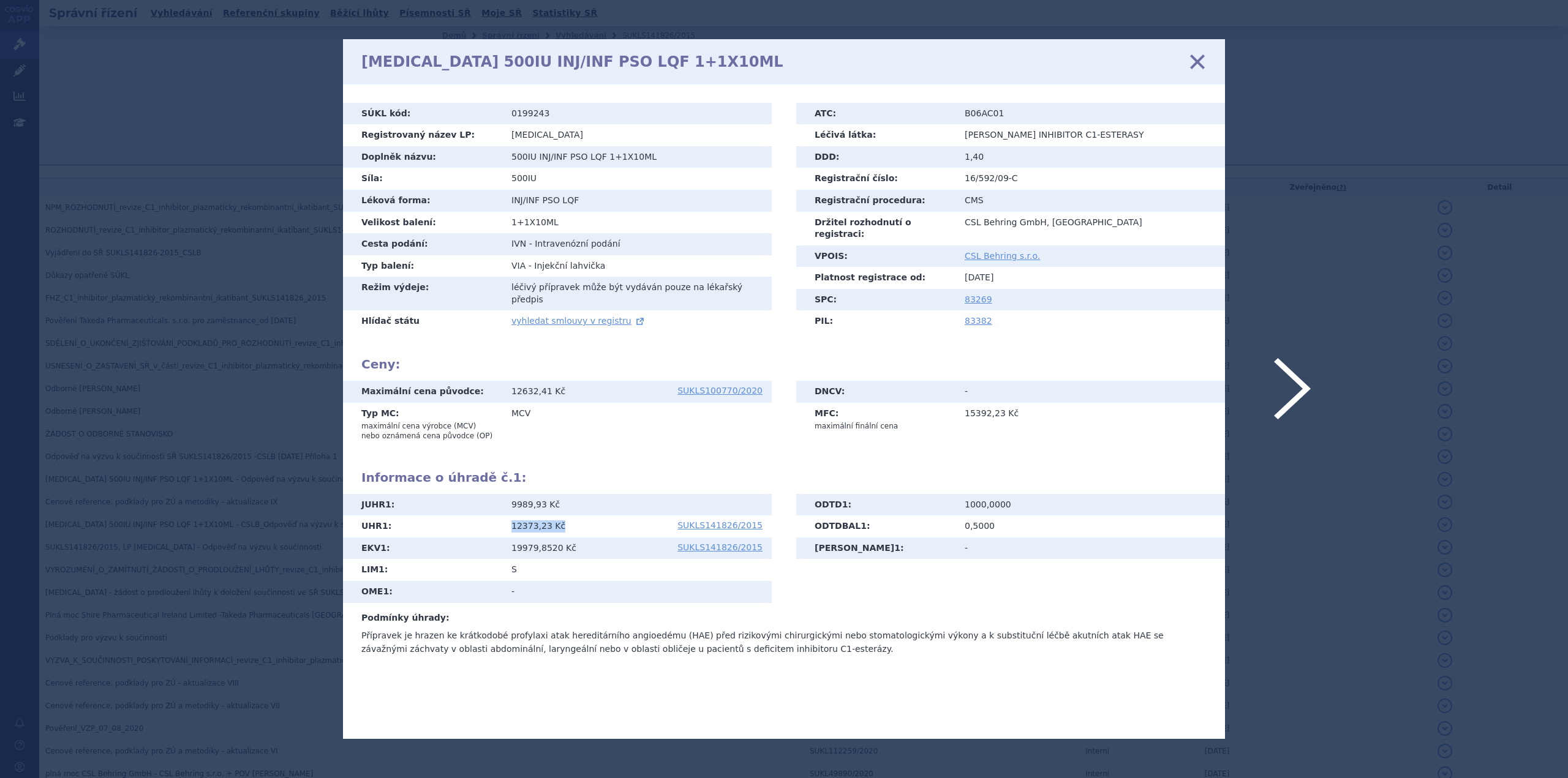
scroll to position [0, 0]
click at [782, 60] on icon at bounding box center [1197, 61] width 26 height 26
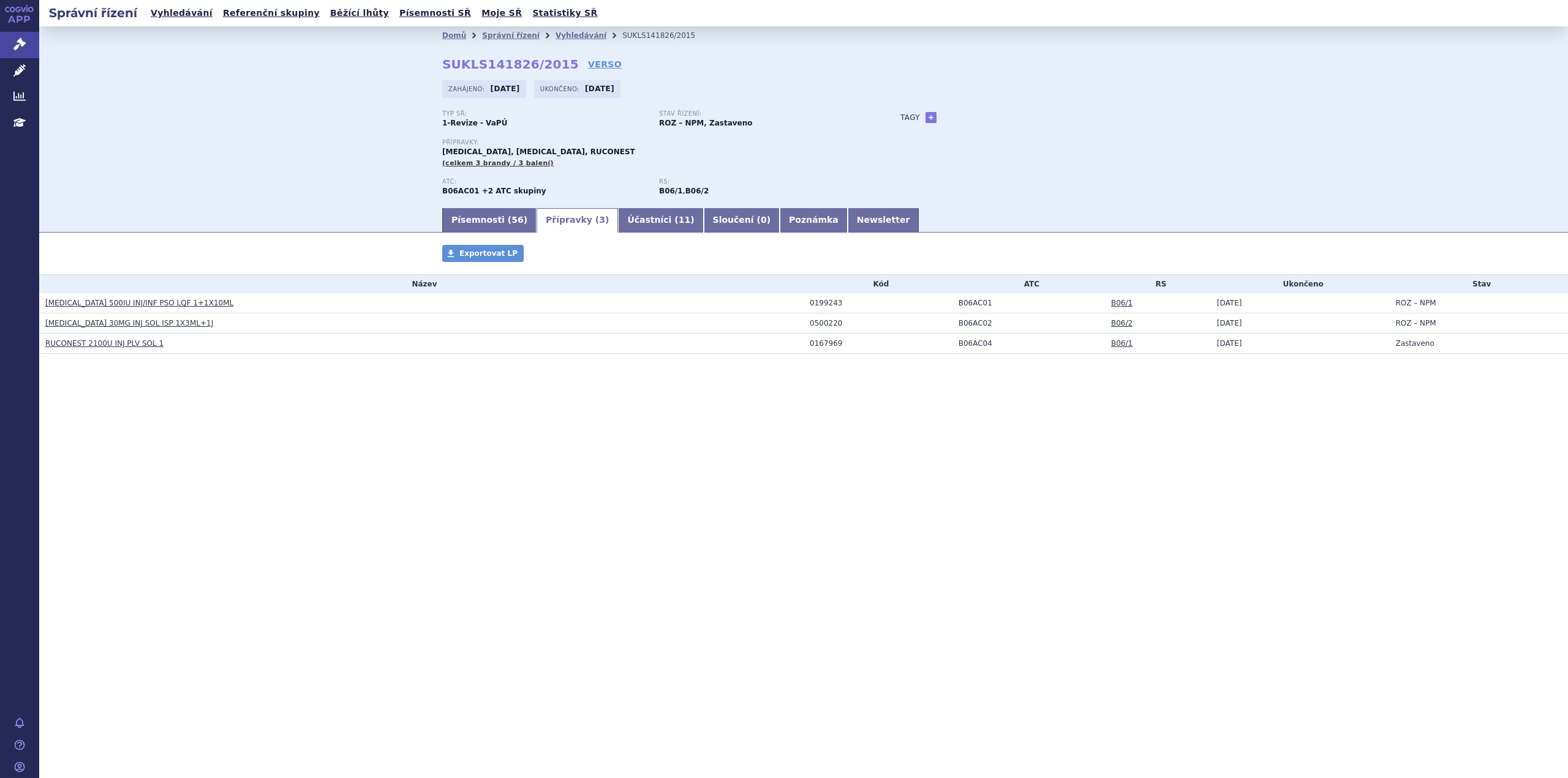
click at [117, 322] on link "[MEDICAL_DATA] 30MG INJ SOL ISP 1X3ML+1J" at bounding box center [129, 323] width 168 height 9
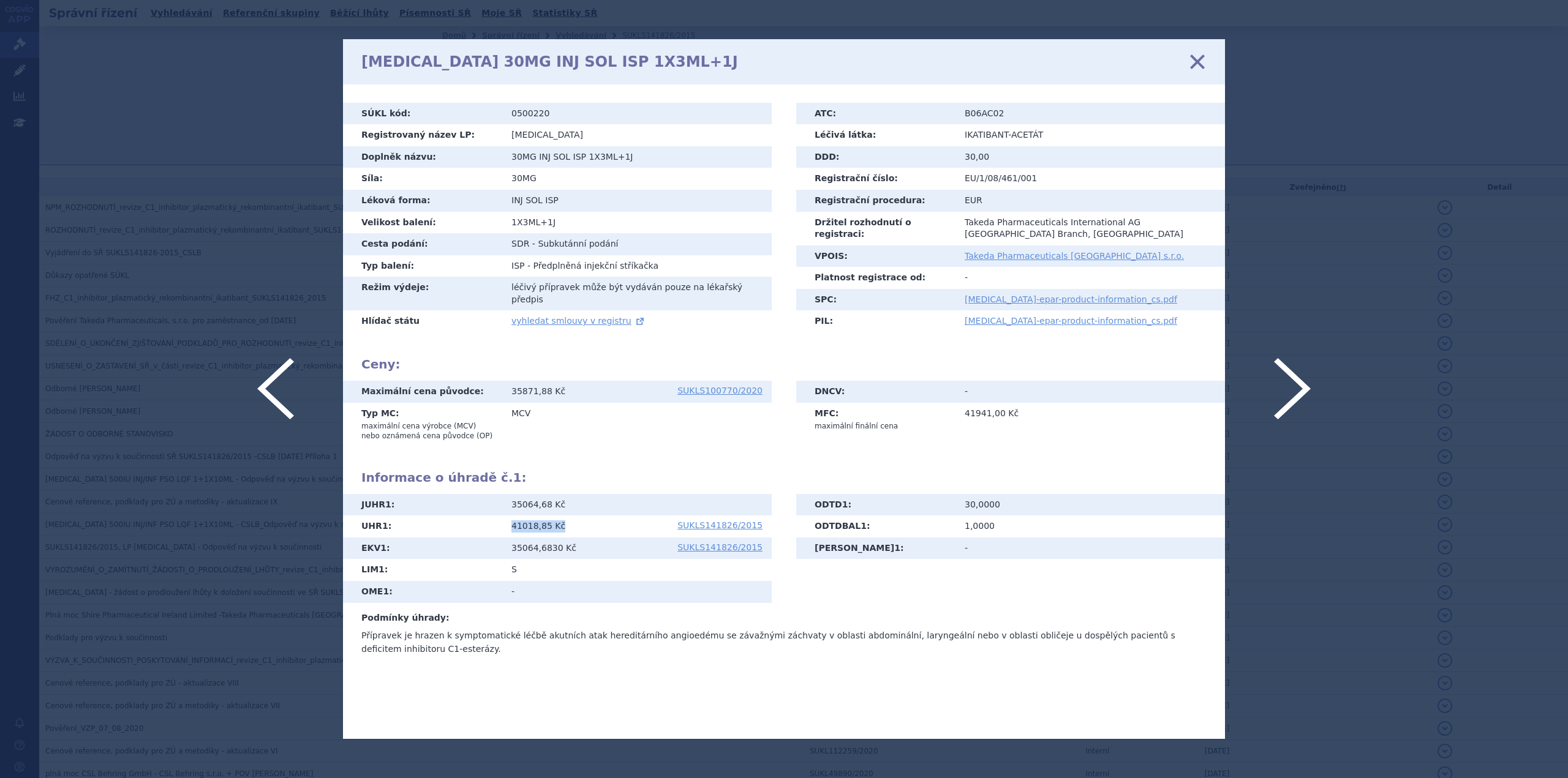
drag, startPoint x: 561, startPoint y: 515, endPoint x: 510, endPoint y: 522, distance: 51.5
click at [510, 522] on td "41018,85 Kč SUKLS141826/2015" at bounding box center [637, 526] width 270 height 22
copy span "41018,85 Kč"
click at [1202, 63] on icon at bounding box center [1197, 61] width 26 height 26
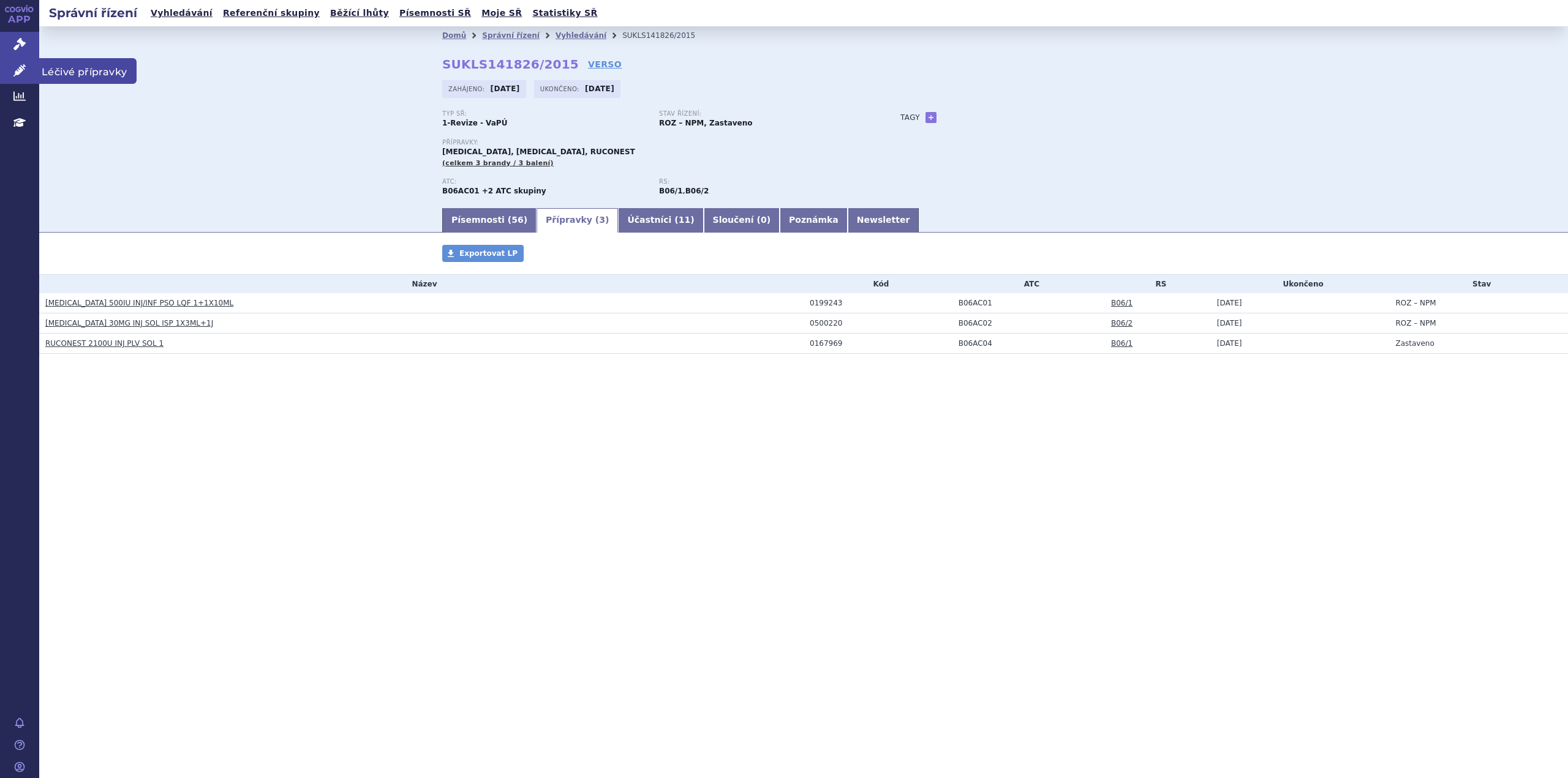
click at [24, 63] on link "Léčivé přípravky" at bounding box center [20, 71] width 39 height 26
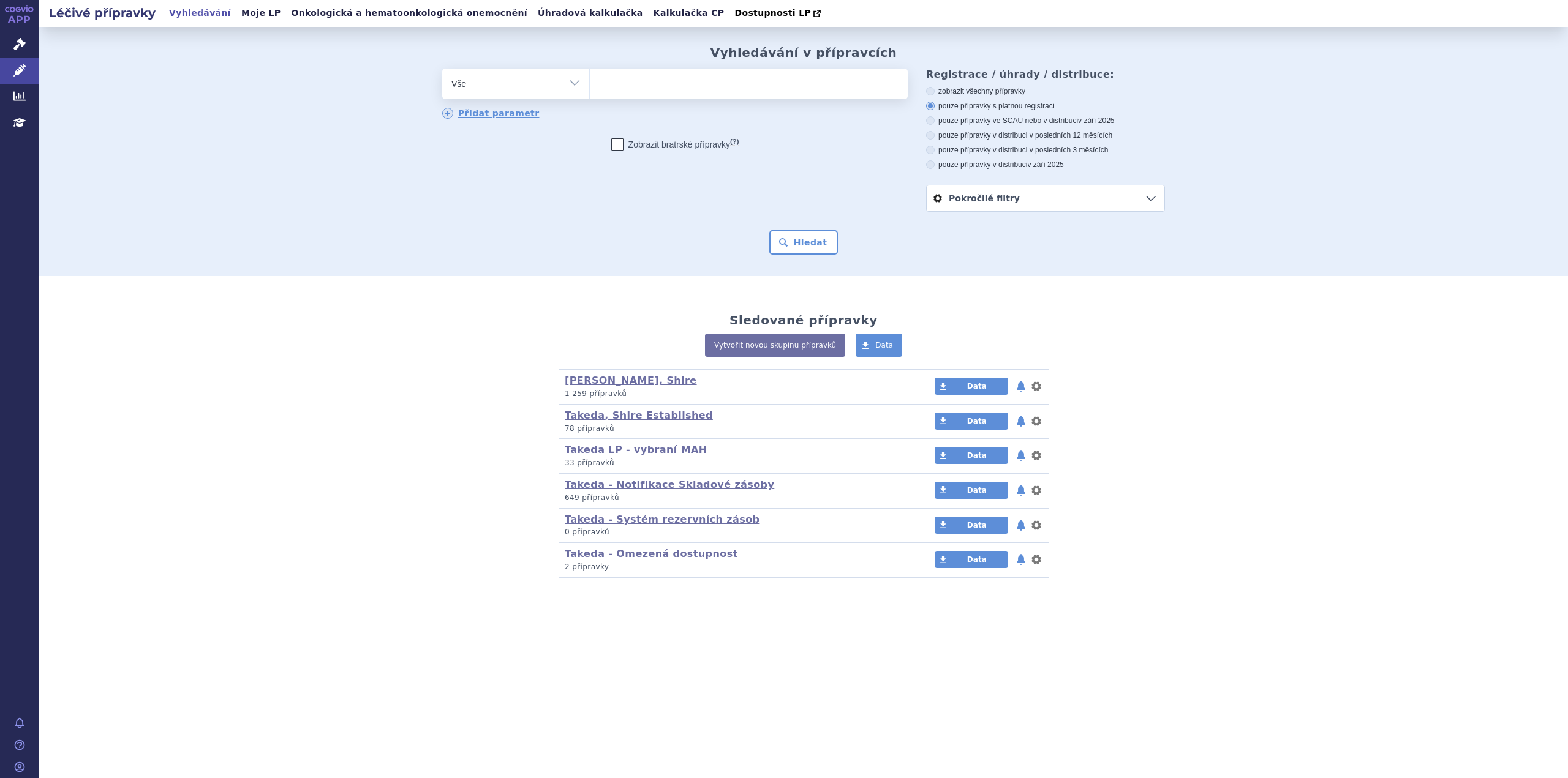
click at [571, 88] on select "Vše Přípravek/SUKL kód MAH VPOIS ATC/Aktivní látka Léková forma Síla" at bounding box center [515, 83] width 147 height 28
select select "filter-atc-group"
click at [442, 69] on select "Vše Přípravek/SUKL kód MAH VPOIS ATC/Aktivní látka Léková forma Síla" at bounding box center [515, 83] width 147 height 28
click at [609, 79] on ul at bounding box center [748, 81] width 318 height 26
click at [590, 79] on select at bounding box center [590, 83] width 1 height 31
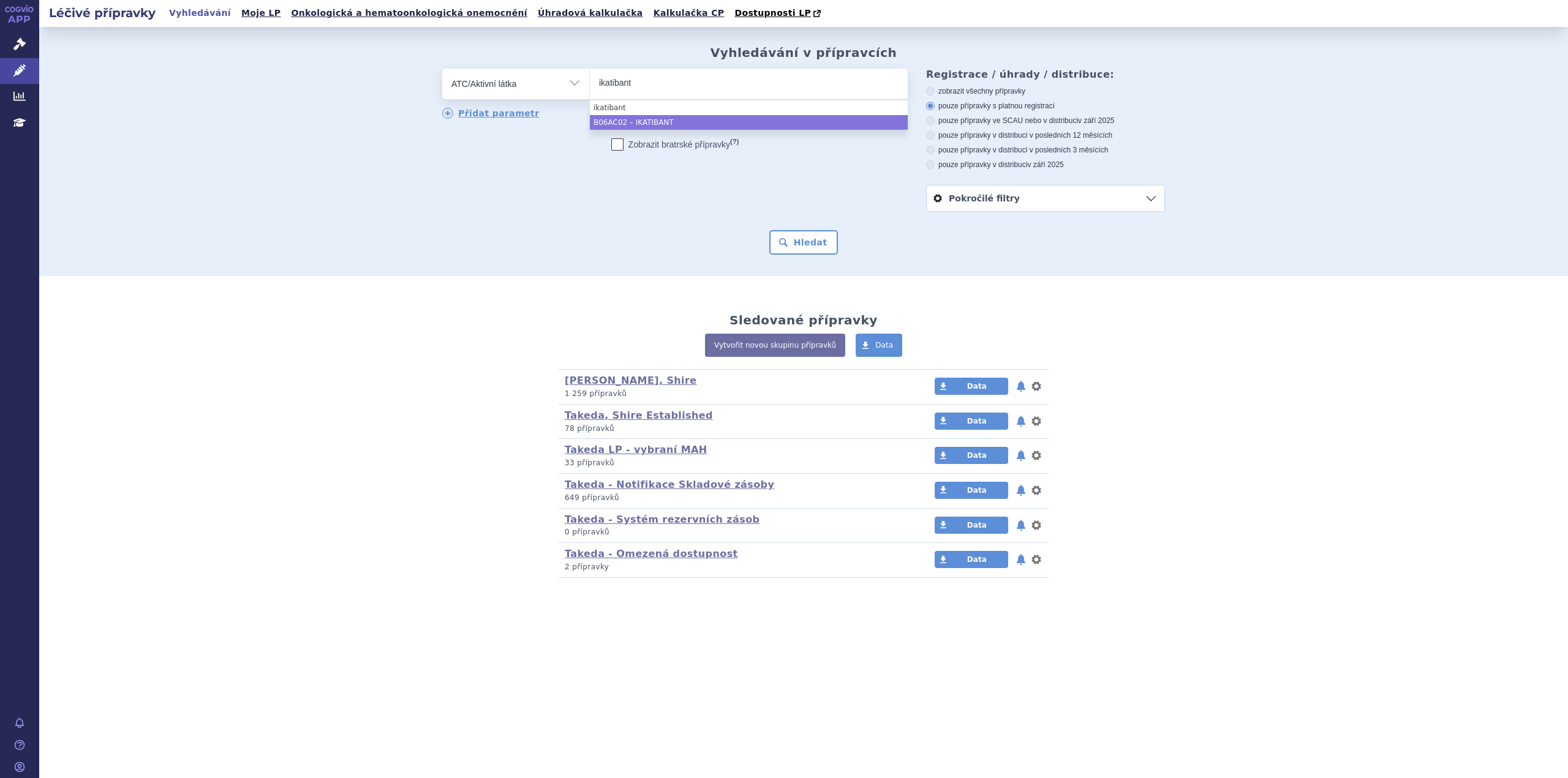
type input "ikatibant"
select select "B06AC02"
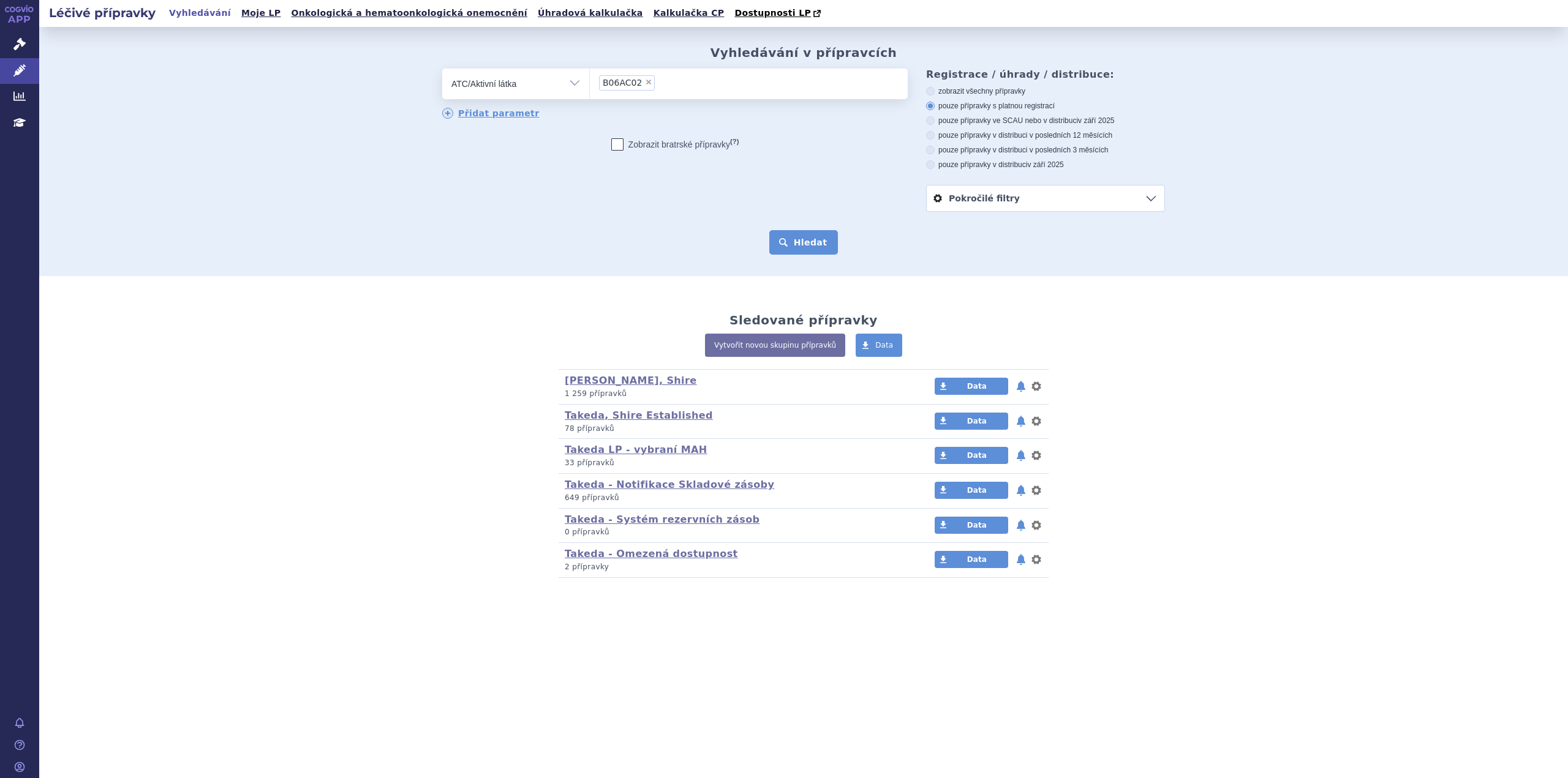
click at [794, 233] on button "Hledat" at bounding box center [804, 242] width 70 height 24
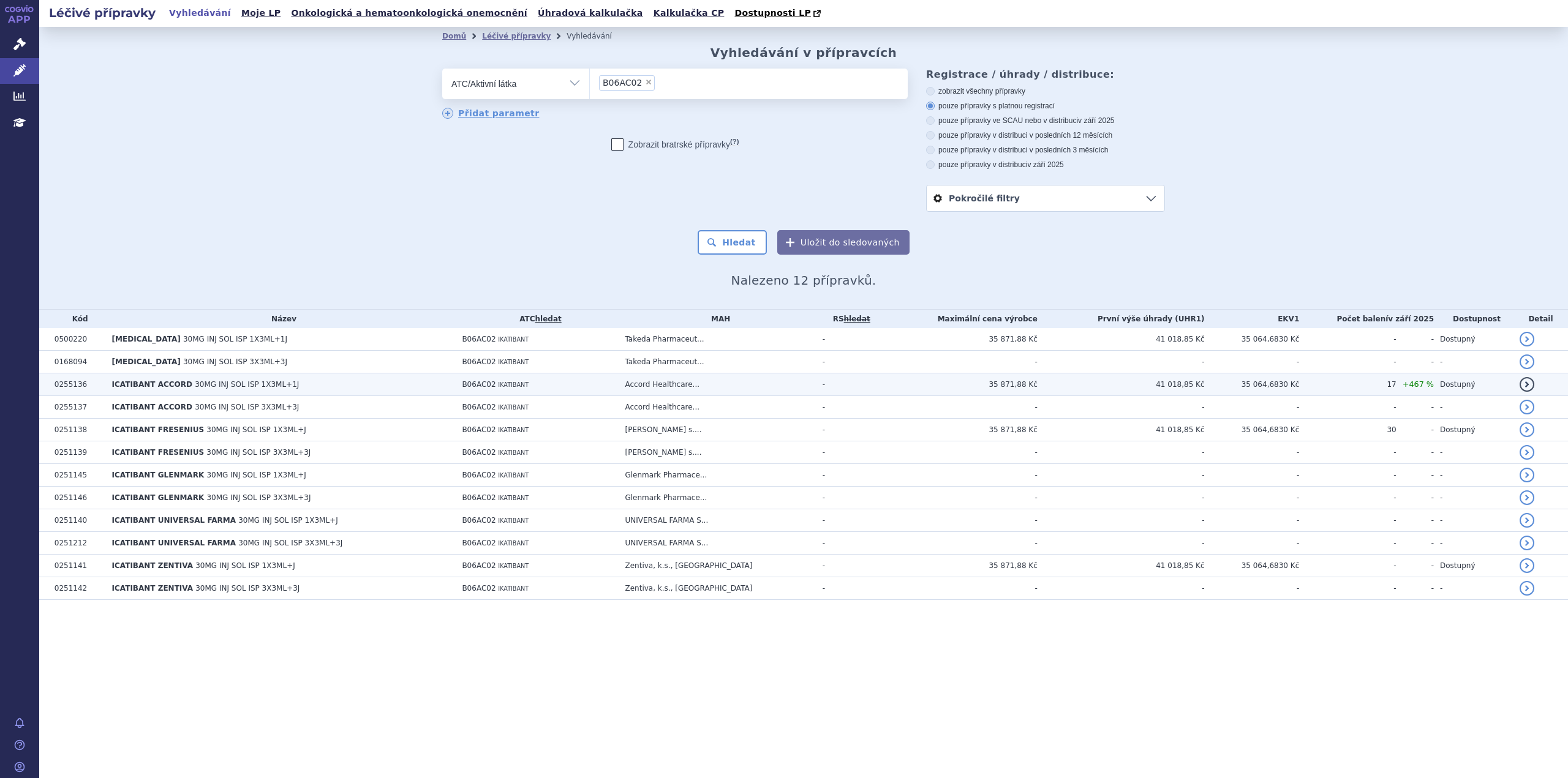
click at [287, 383] on td "ICATIBANT ACCORD 30MG INJ SOL ISP 1X3ML+1J" at bounding box center [281, 385] width 350 height 23
